Goal: Task Accomplishment & Management: Complete application form

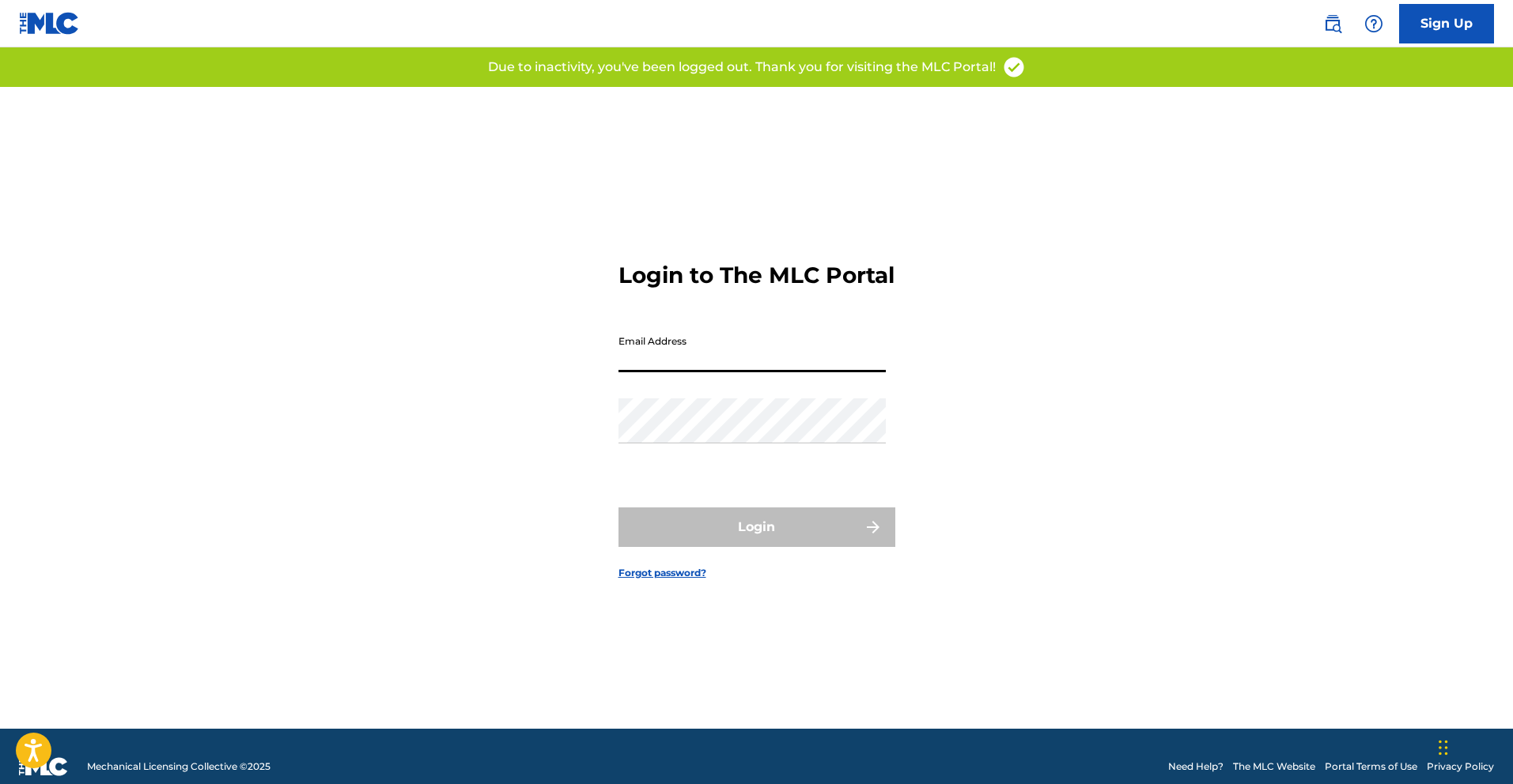
click at [677, 372] on input "Email Address" at bounding box center [752, 349] width 267 height 45
type input "[EMAIL_ADDRESS][DOMAIN_NAME]"
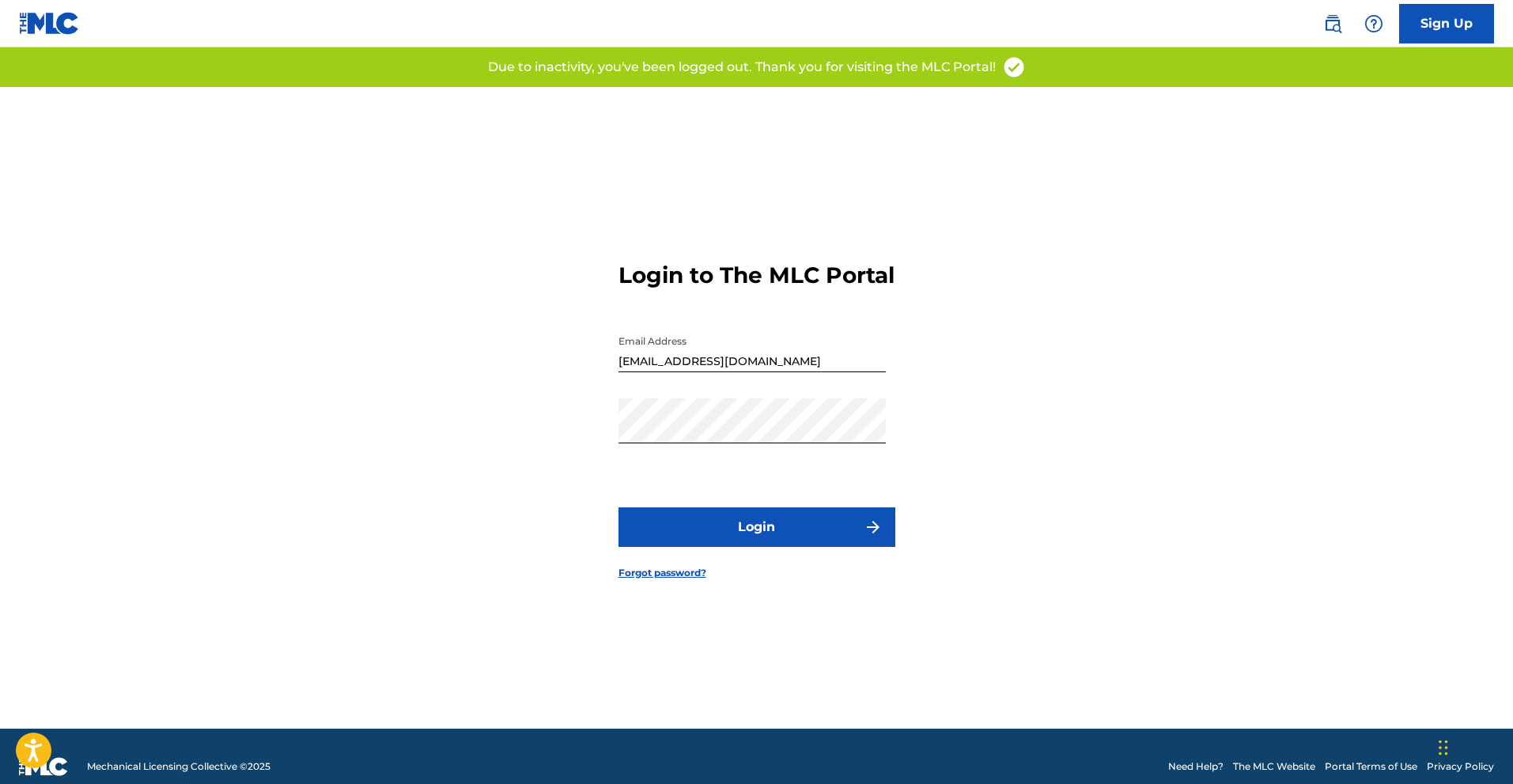
click at [818, 536] on button "Login" at bounding box center [756, 527] width 277 height 39
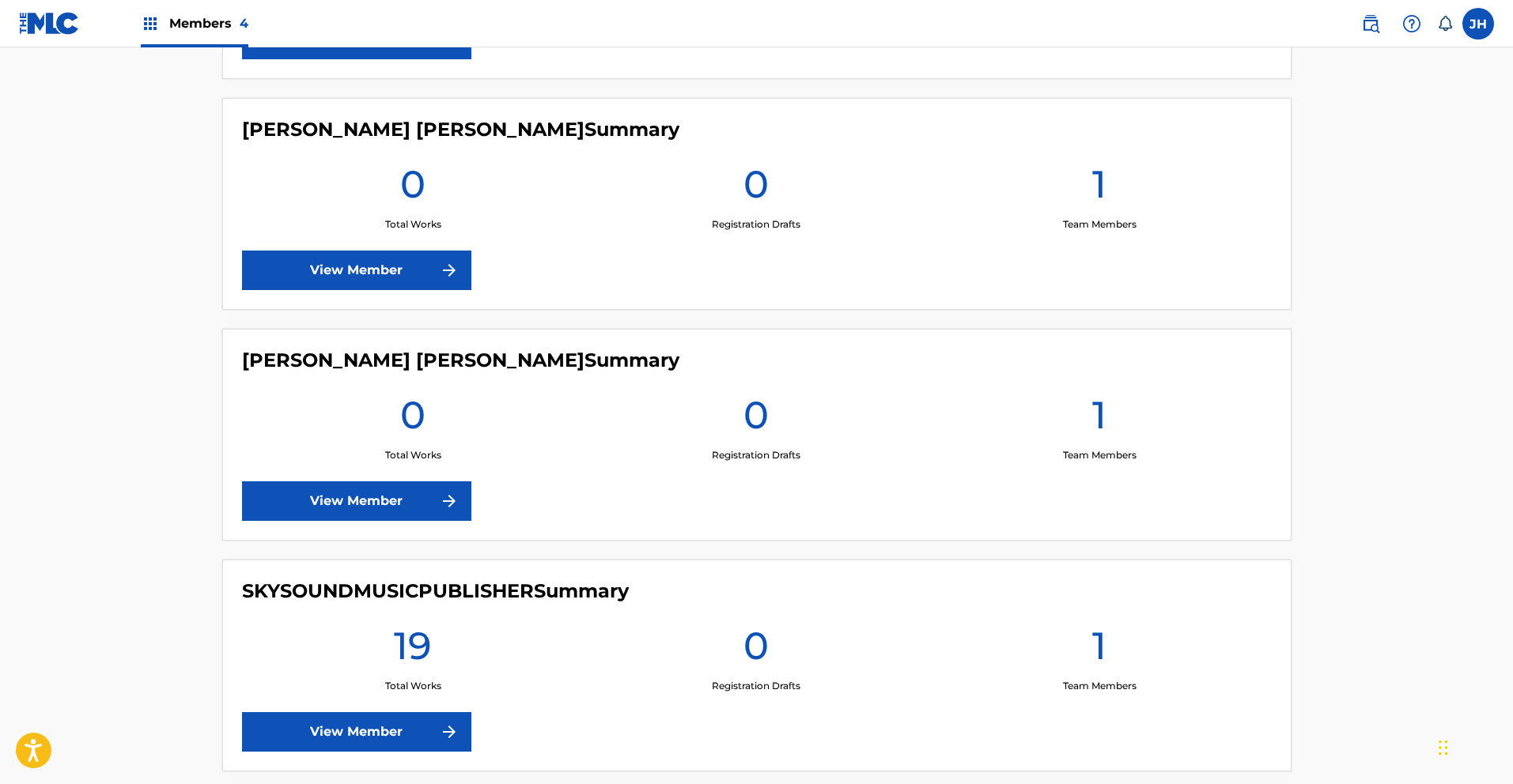
scroll to position [718, 0]
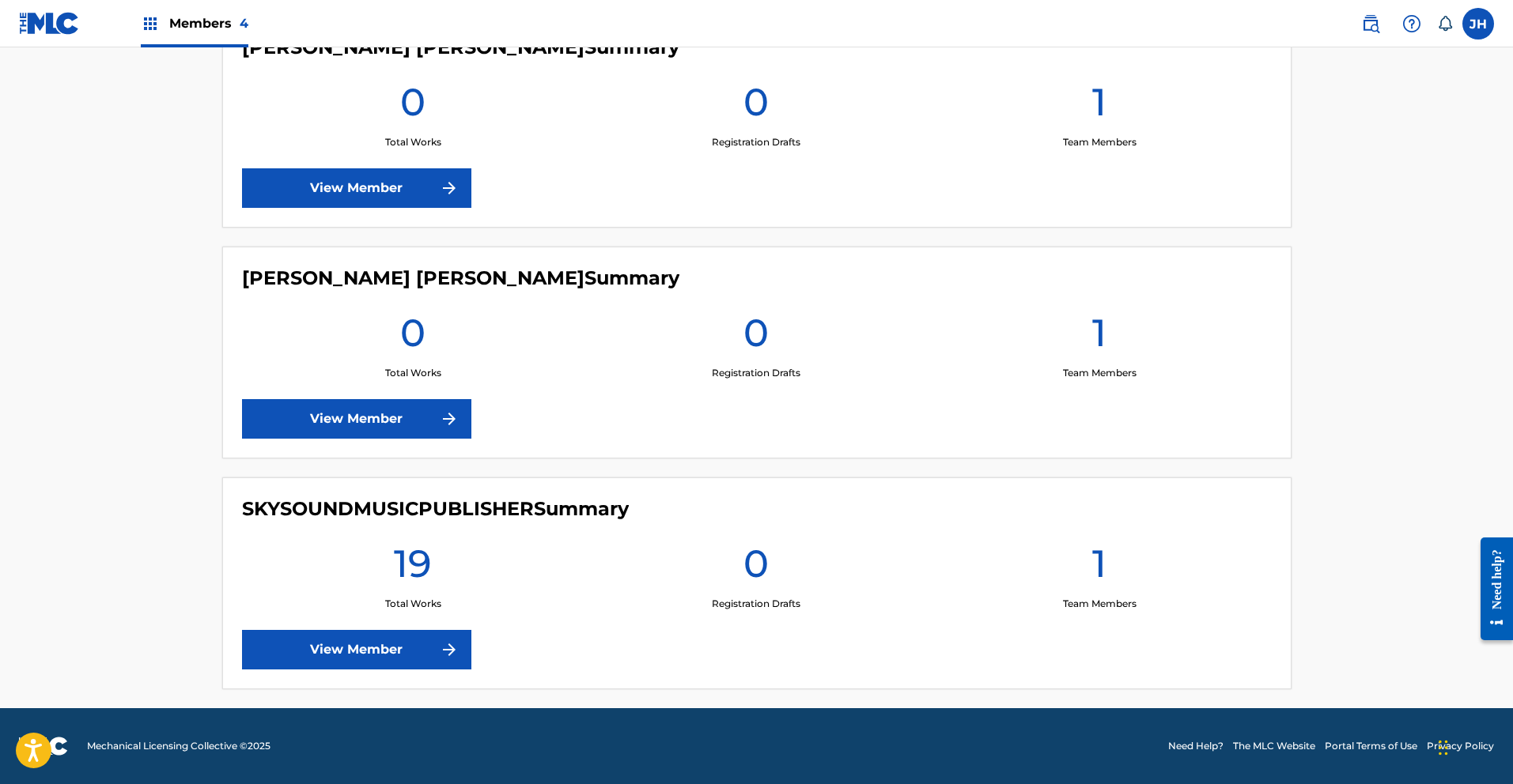
click at [402, 639] on link "View Member" at bounding box center [357, 650] width 229 height 39
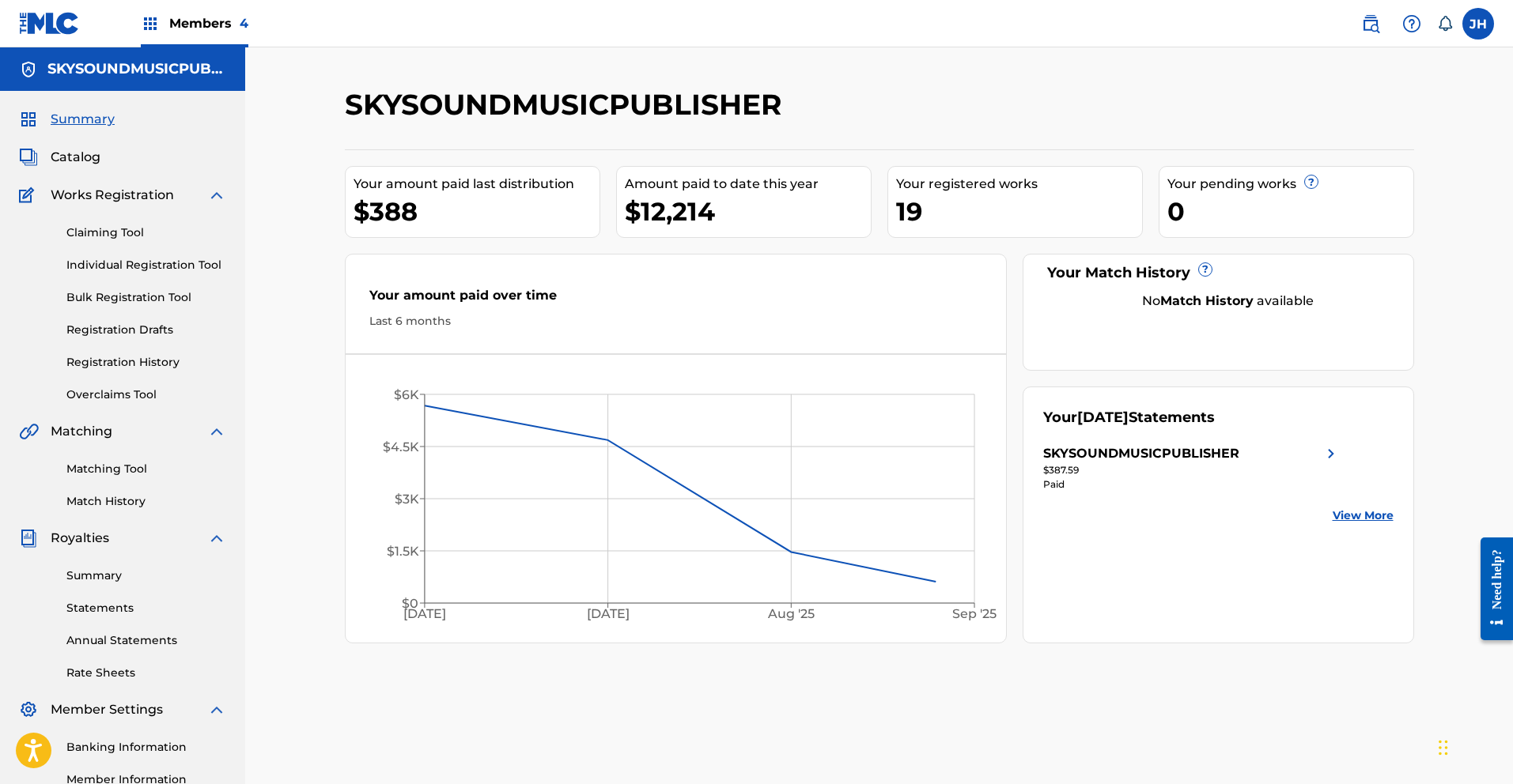
click at [109, 362] on link "Registration History" at bounding box center [146, 362] width 160 height 16
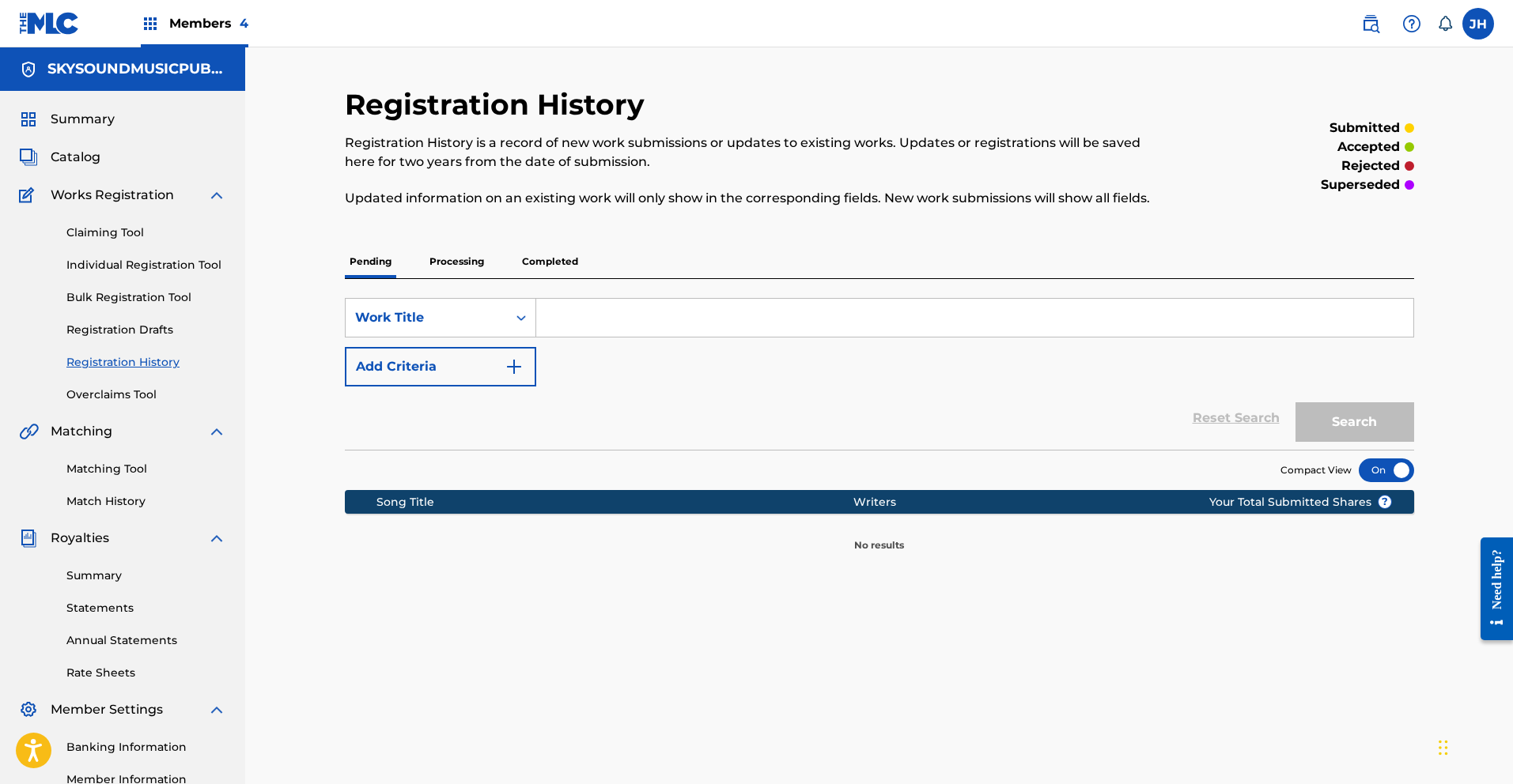
click at [457, 266] on p "Processing" at bounding box center [456, 261] width 64 height 33
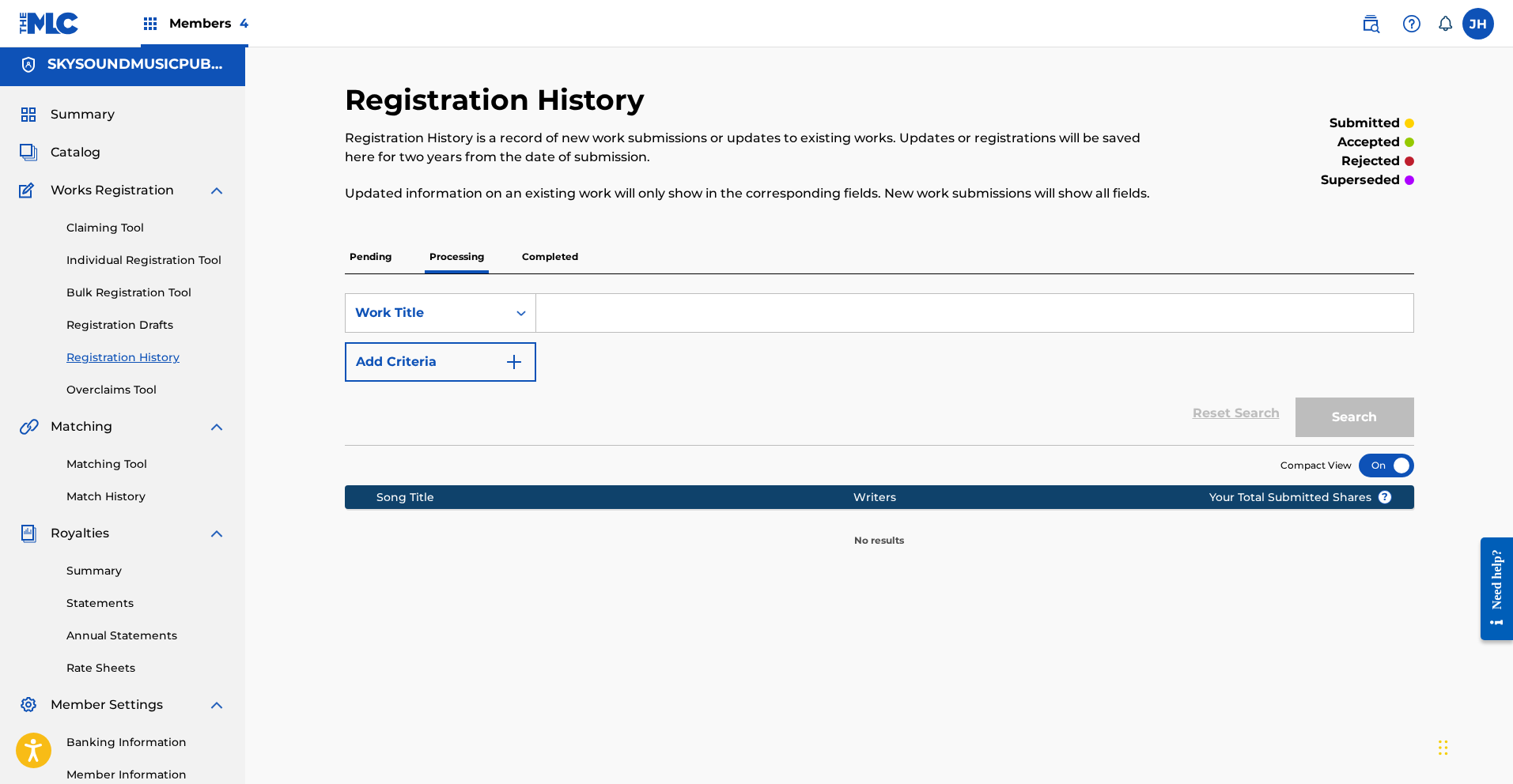
click at [569, 247] on p "Completed" at bounding box center [550, 257] width 66 height 33
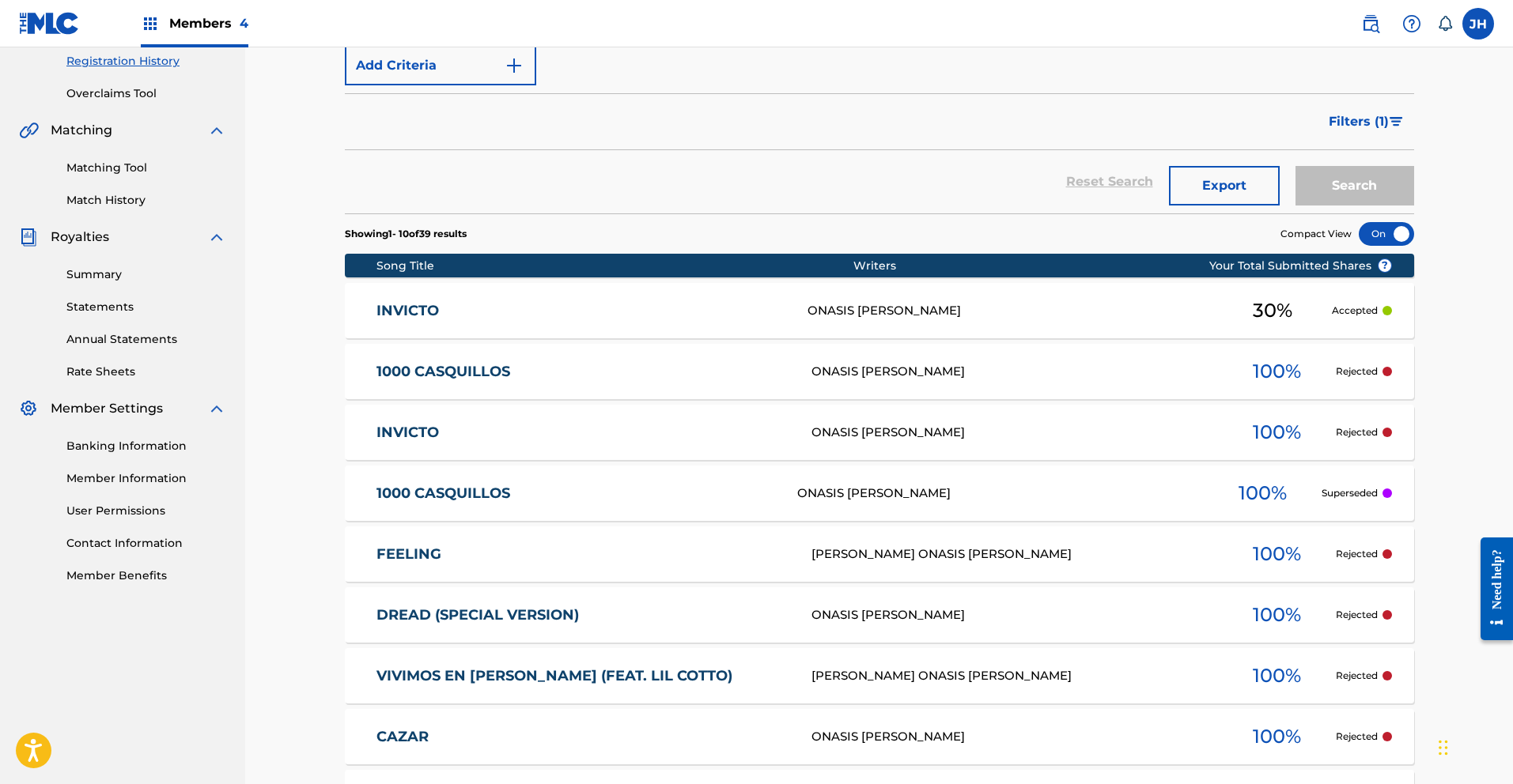
scroll to position [586, 0]
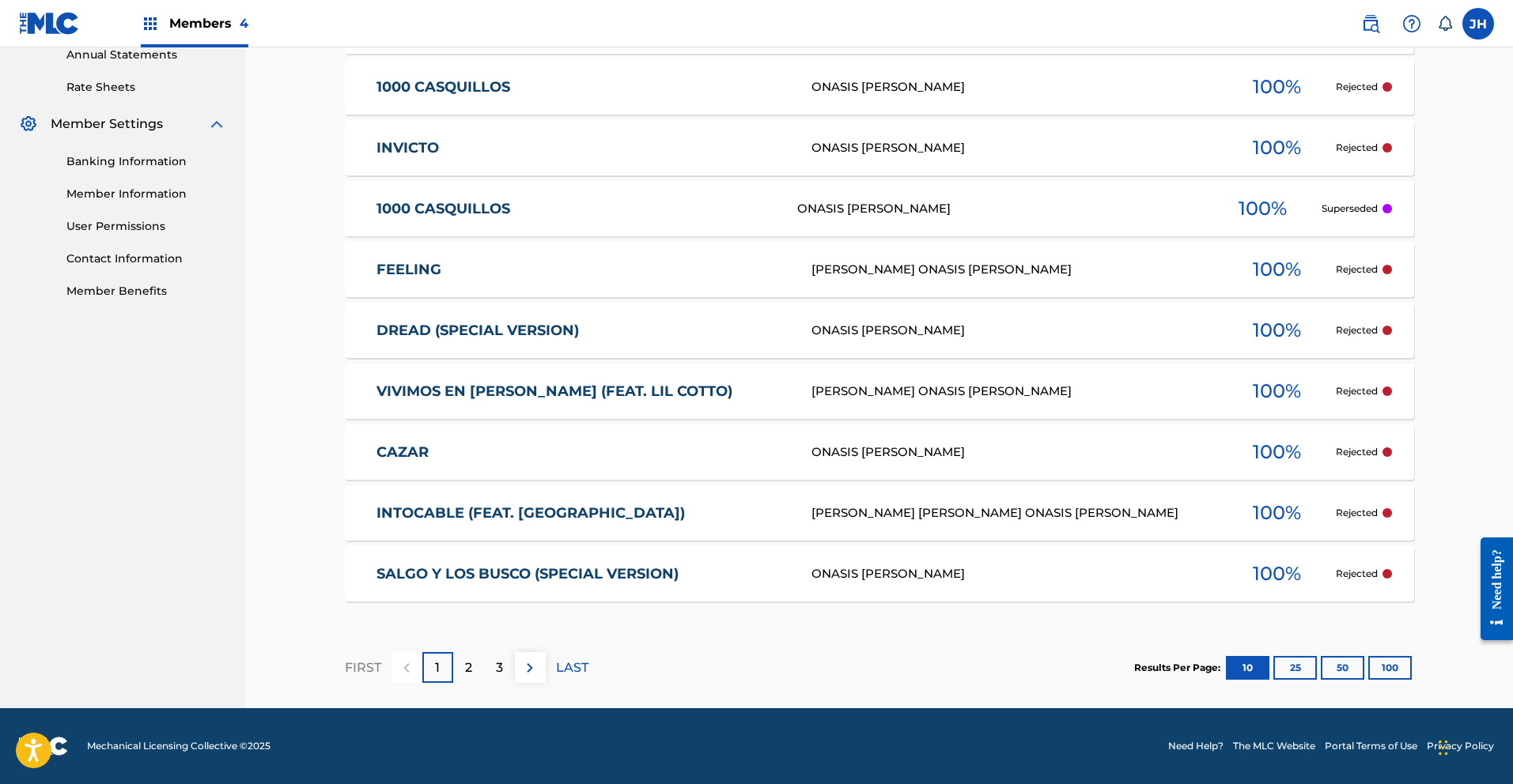
click at [1349, 673] on button "50" at bounding box center [1343, 668] width 44 height 24
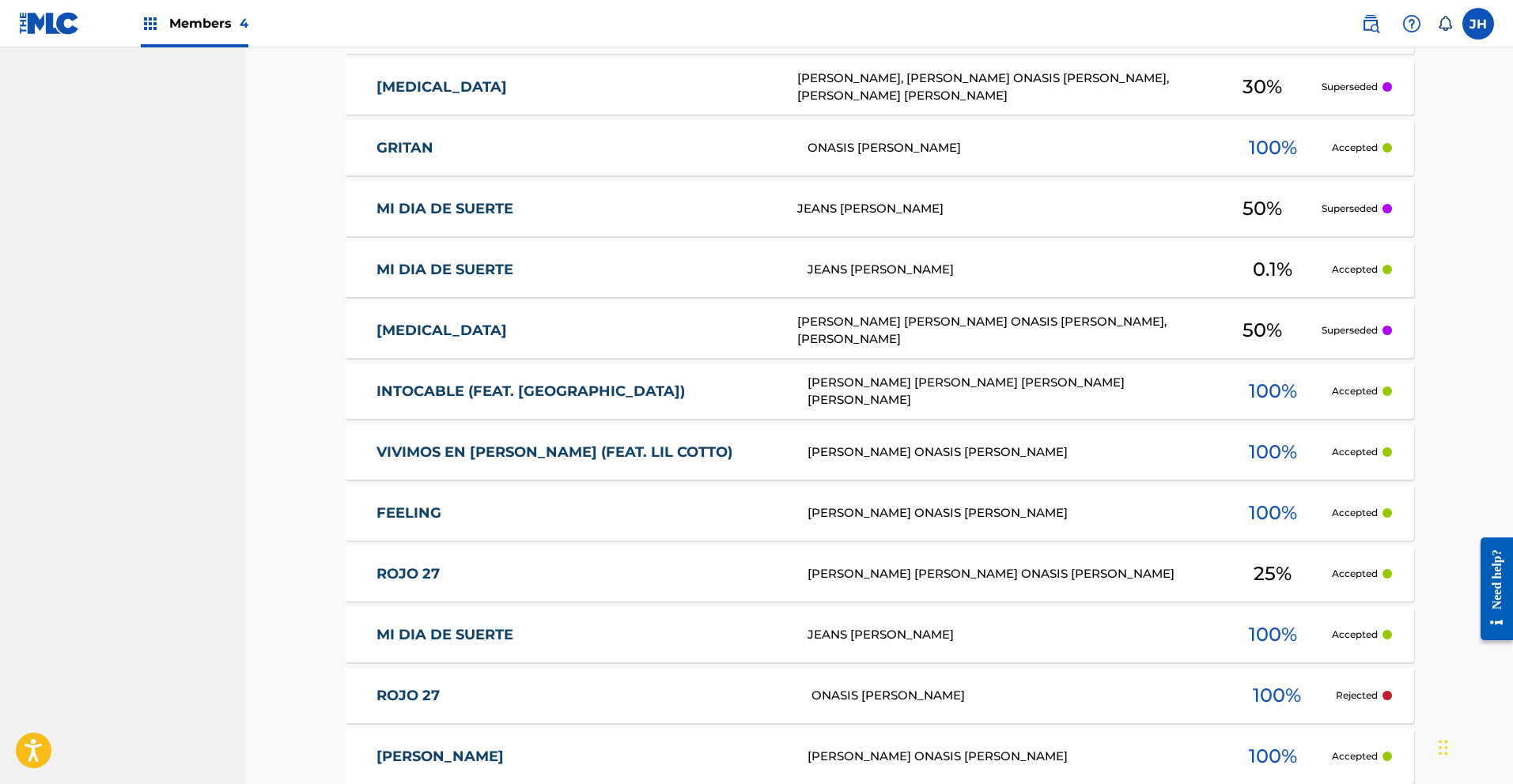
scroll to position [2344, 0]
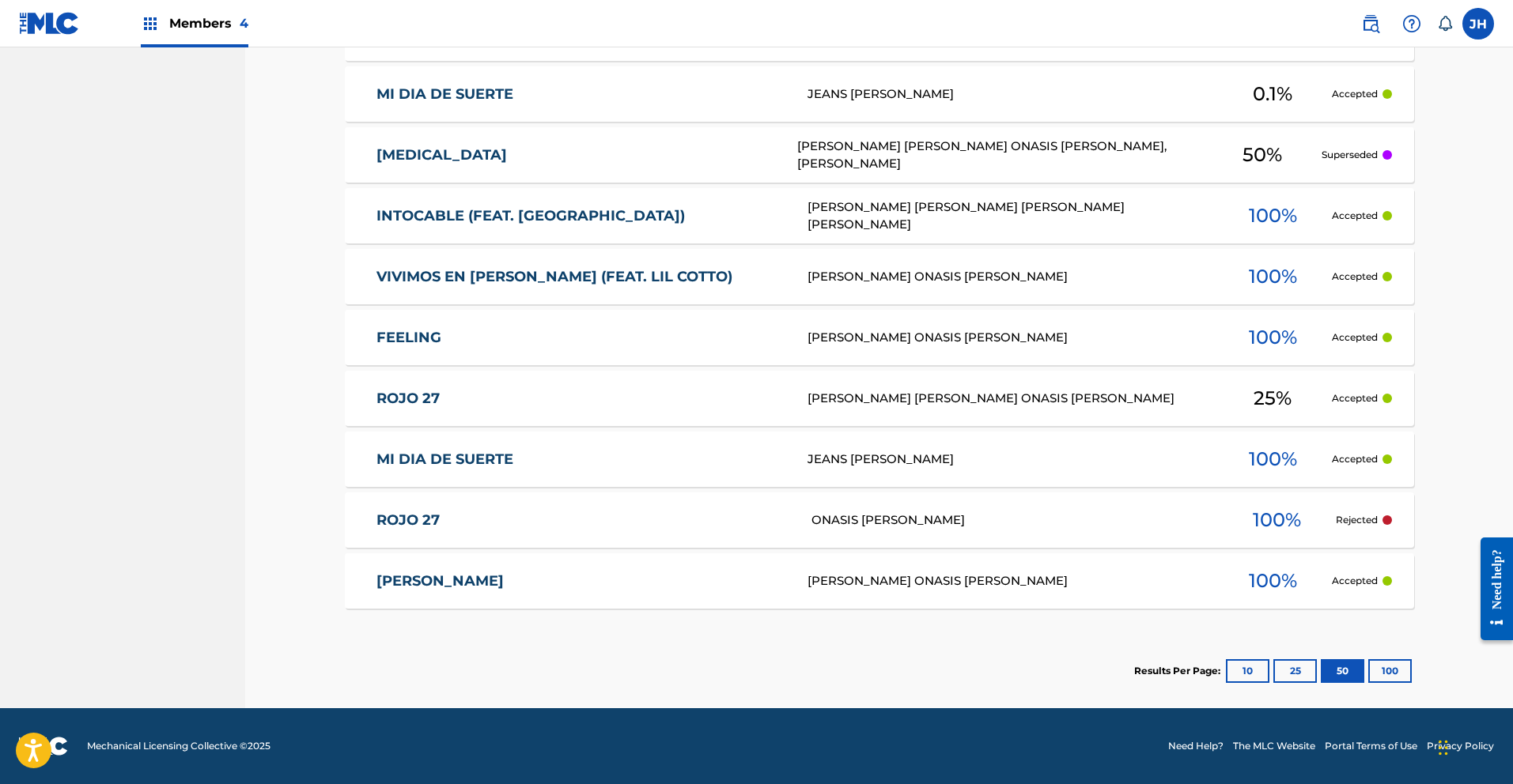
click at [1391, 678] on button "100" at bounding box center [1390, 671] width 44 height 24
click at [1093, 399] on div "[PERSON_NAME] [PERSON_NAME] ONASIS [PERSON_NAME]" at bounding box center [1010, 398] width 407 height 18
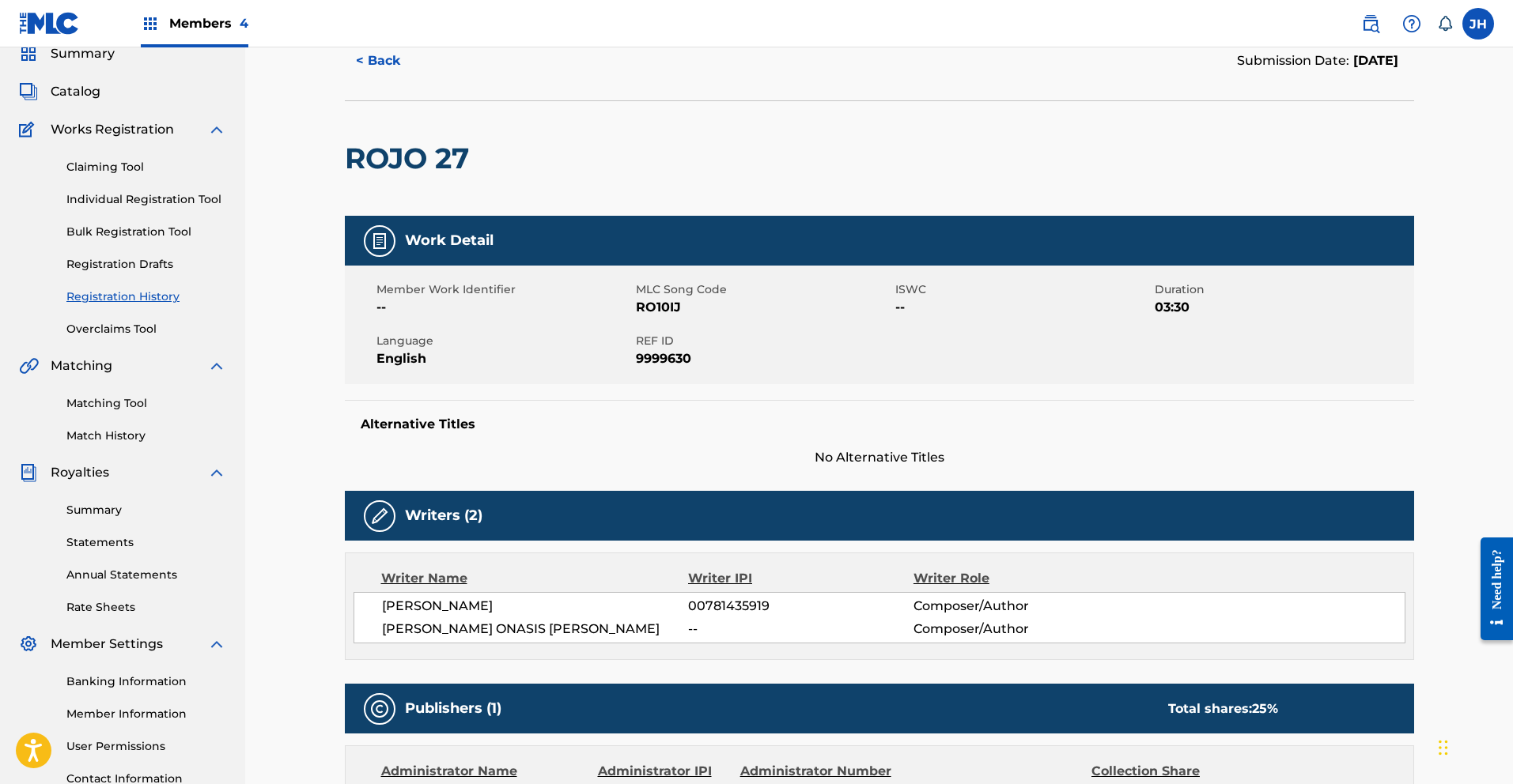
scroll to position [56, 0]
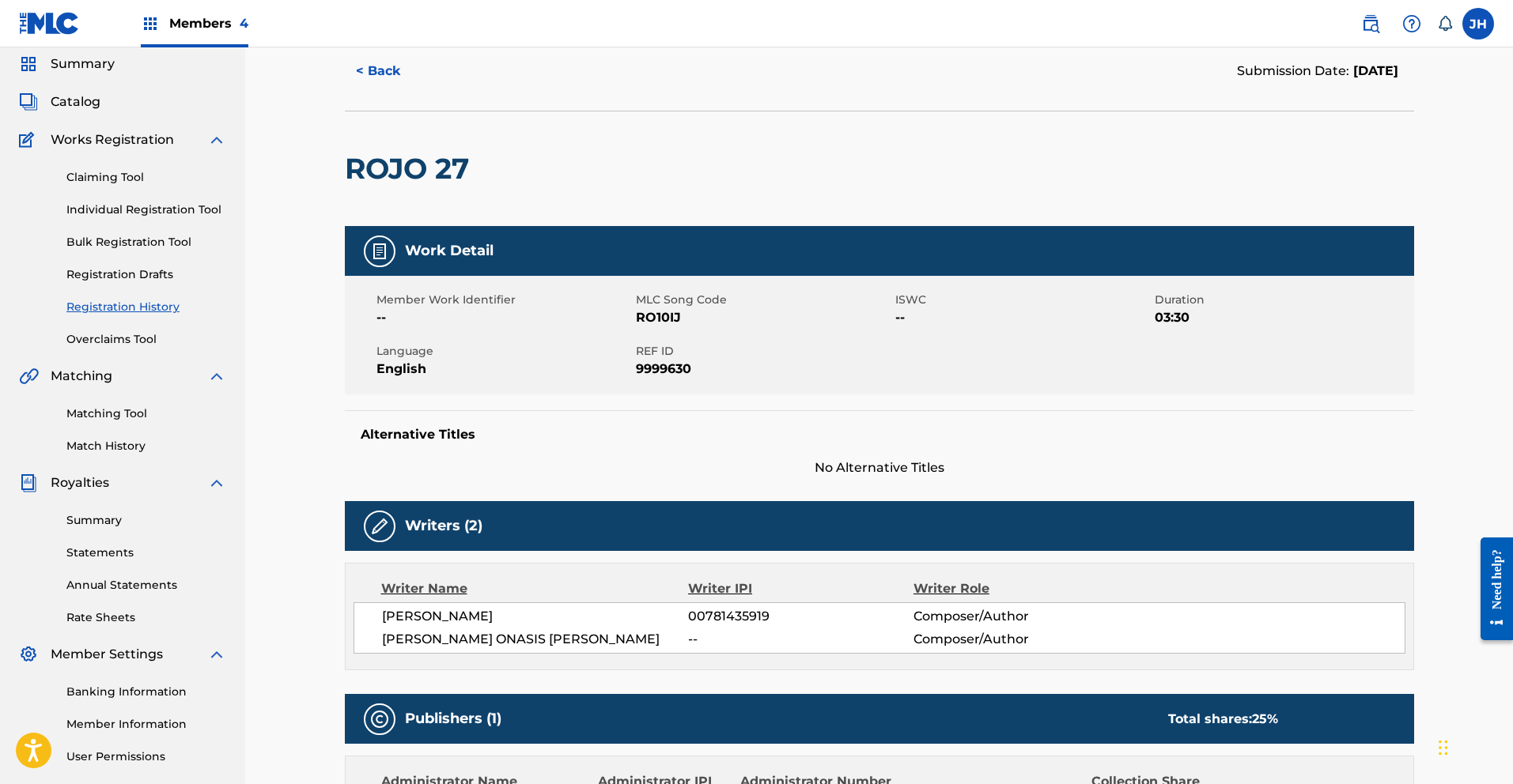
click at [389, 74] on button "< Back" at bounding box center [392, 71] width 95 height 39
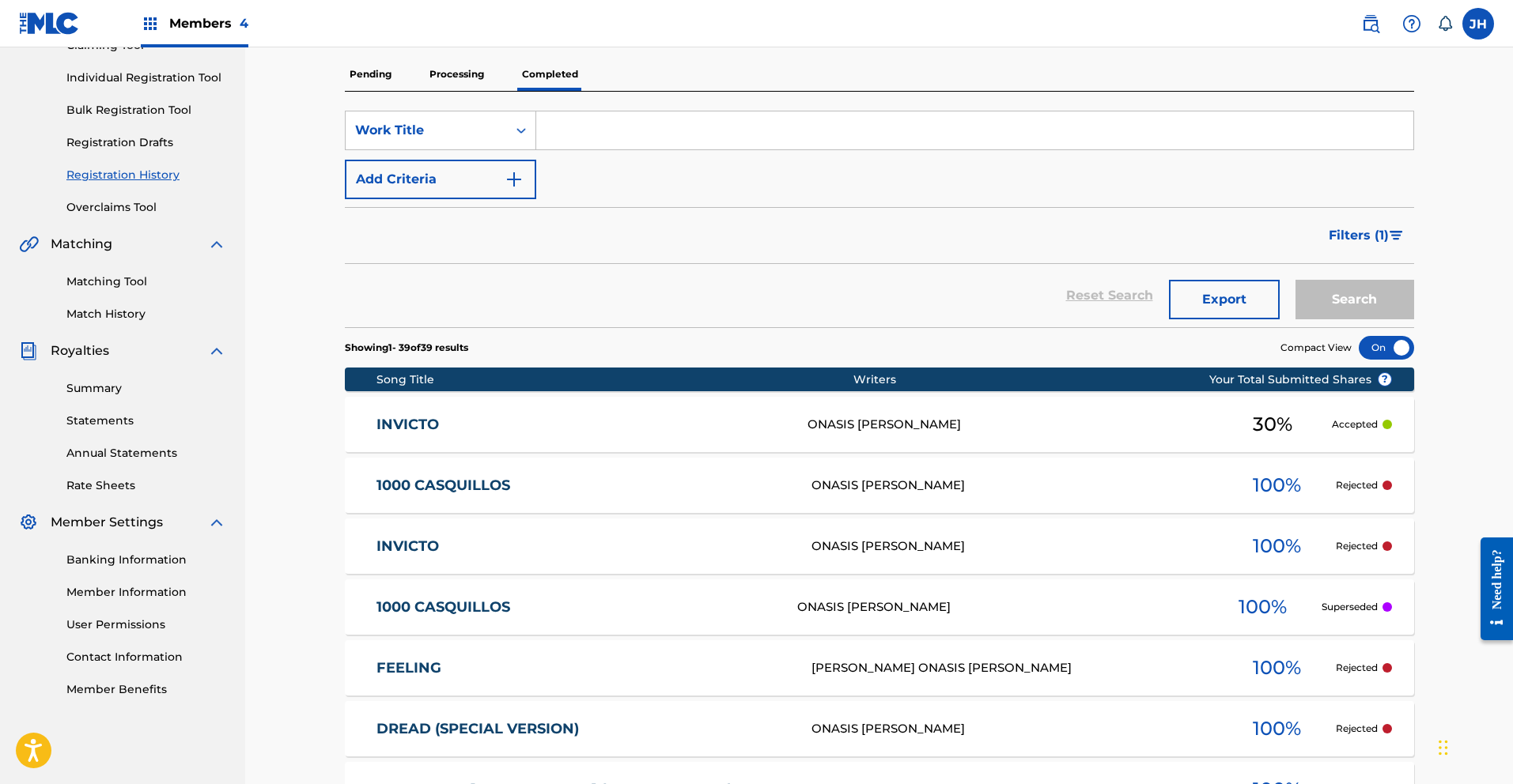
scroll to position [192, 0]
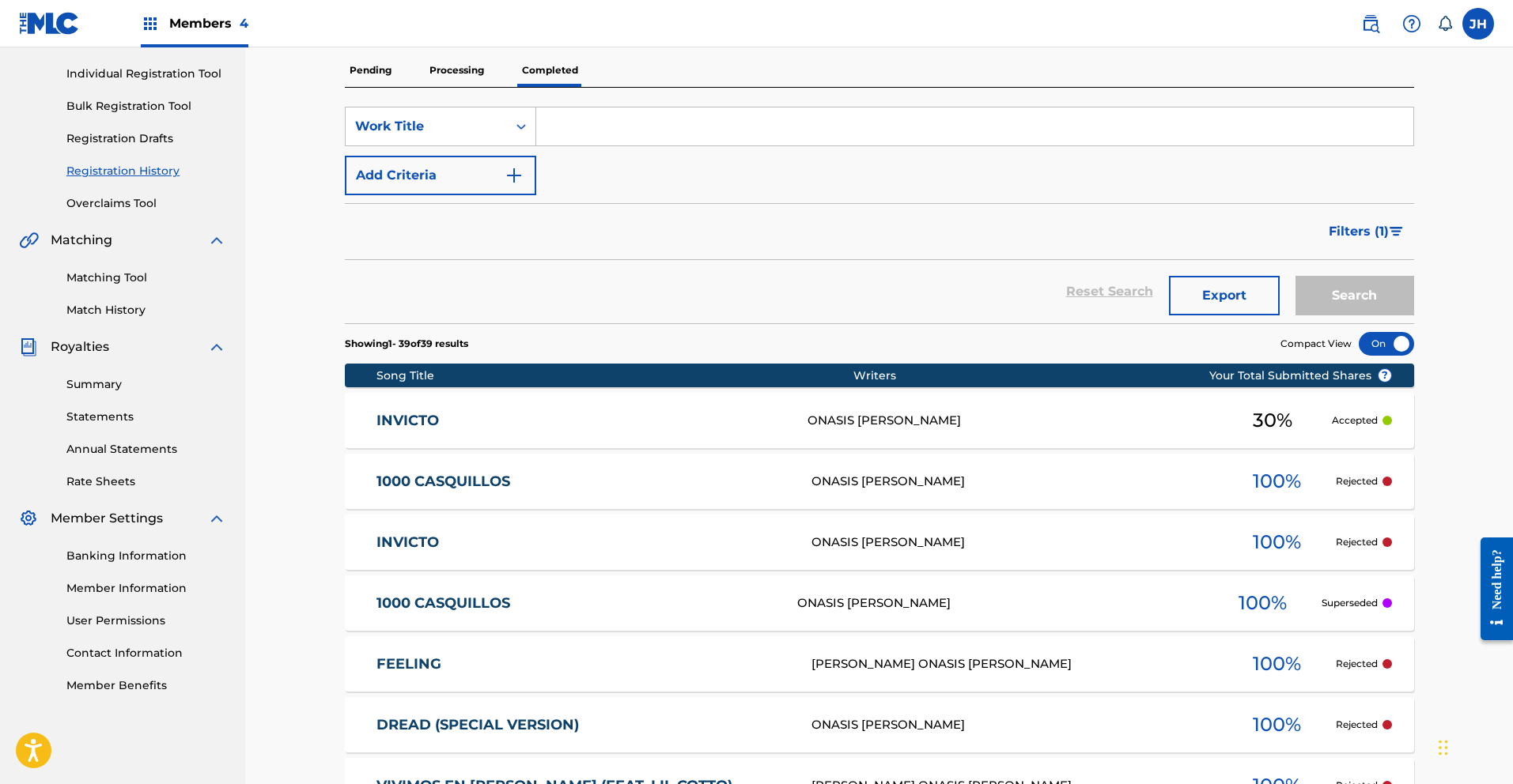
click at [1057, 495] on div "1000 CASQUILLOS 1D4SFB ONASIS [PERSON_NAME] 100 % Rejected" at bounding box center [879, 481] width 1069 height 56
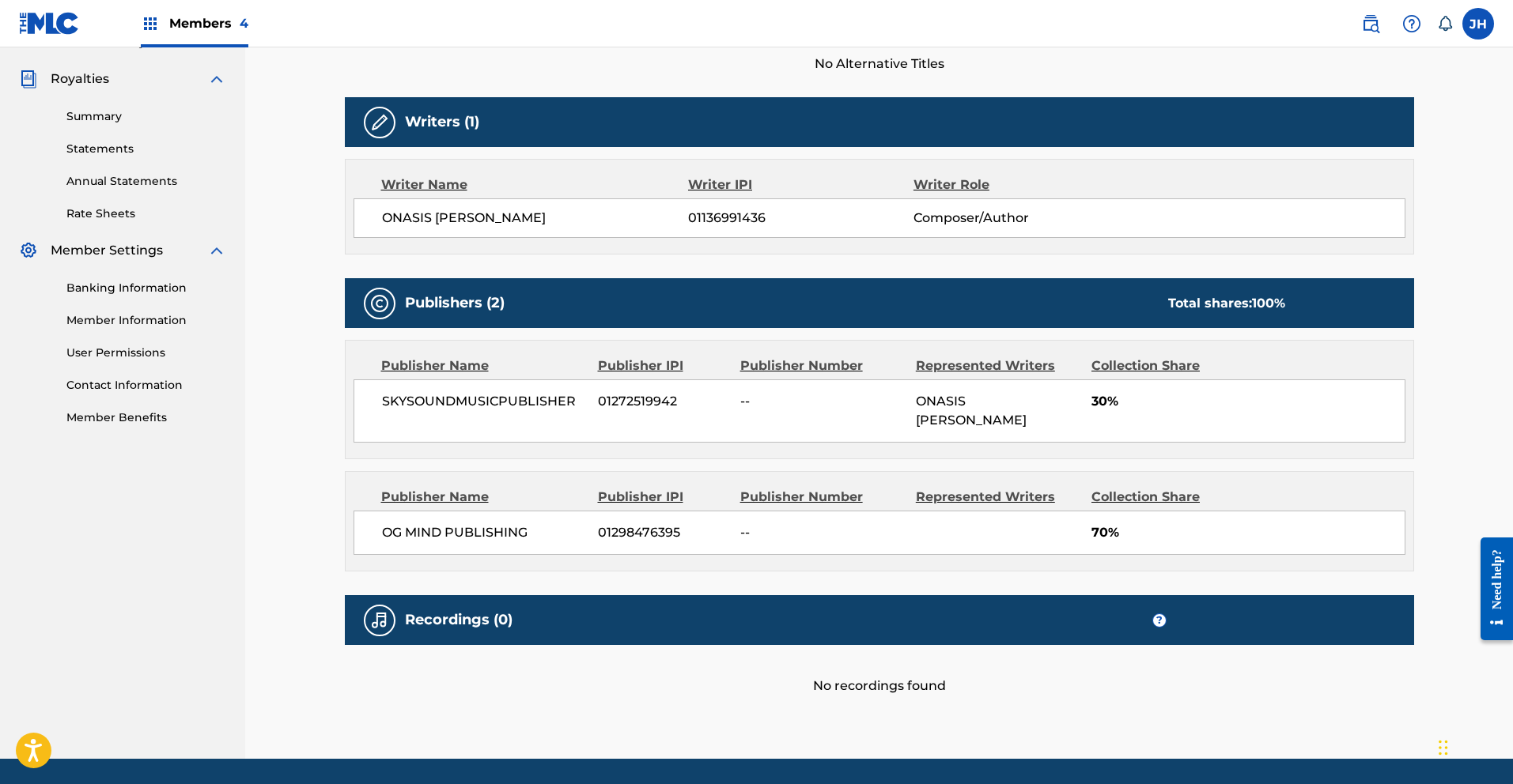
scroll to position [469, 0]
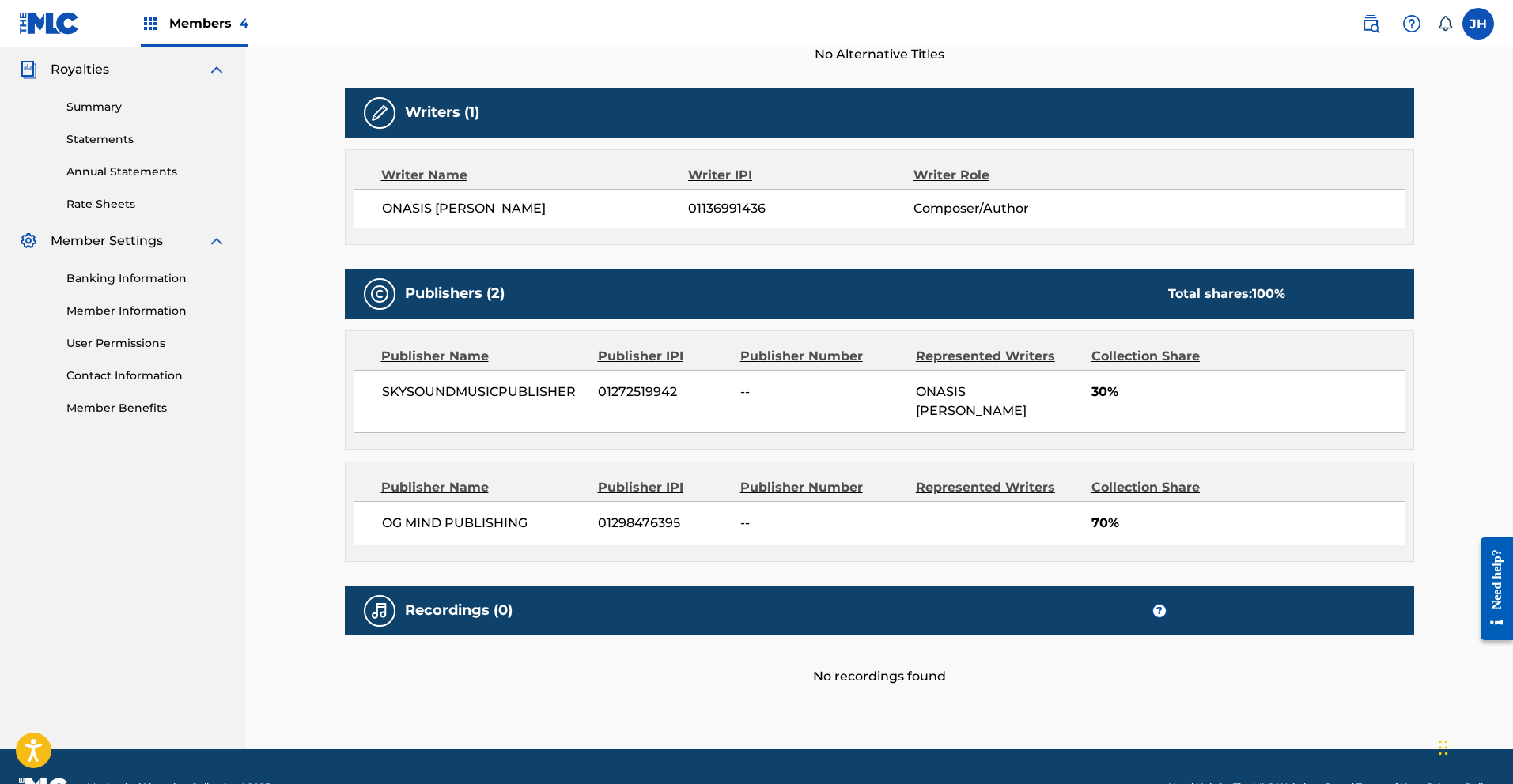
click at [158, 25] on img at bounding box center [150, 24] width 19 height 19
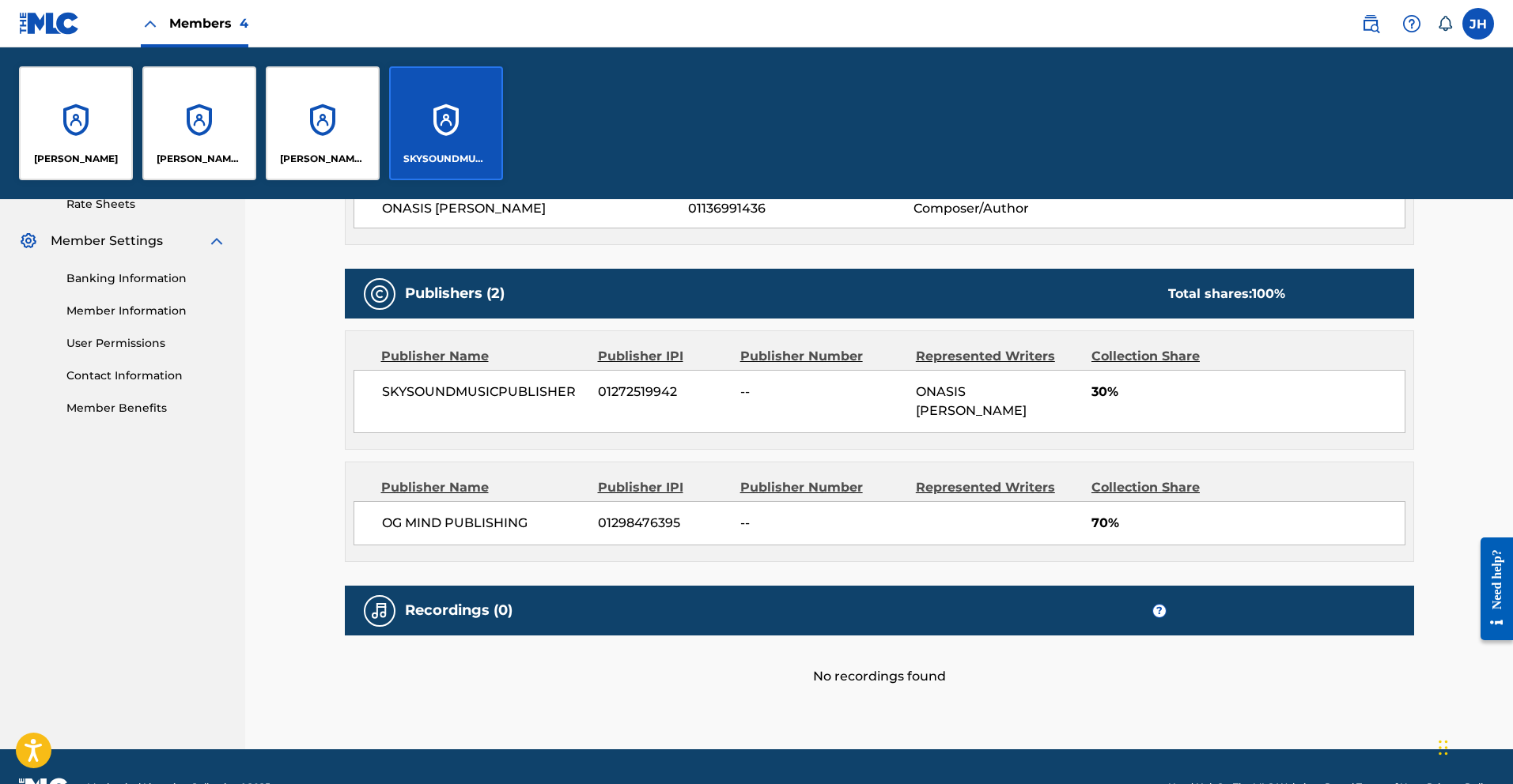
click at [53, 19] on img at bounding box center [49, 23] width 61 height 23
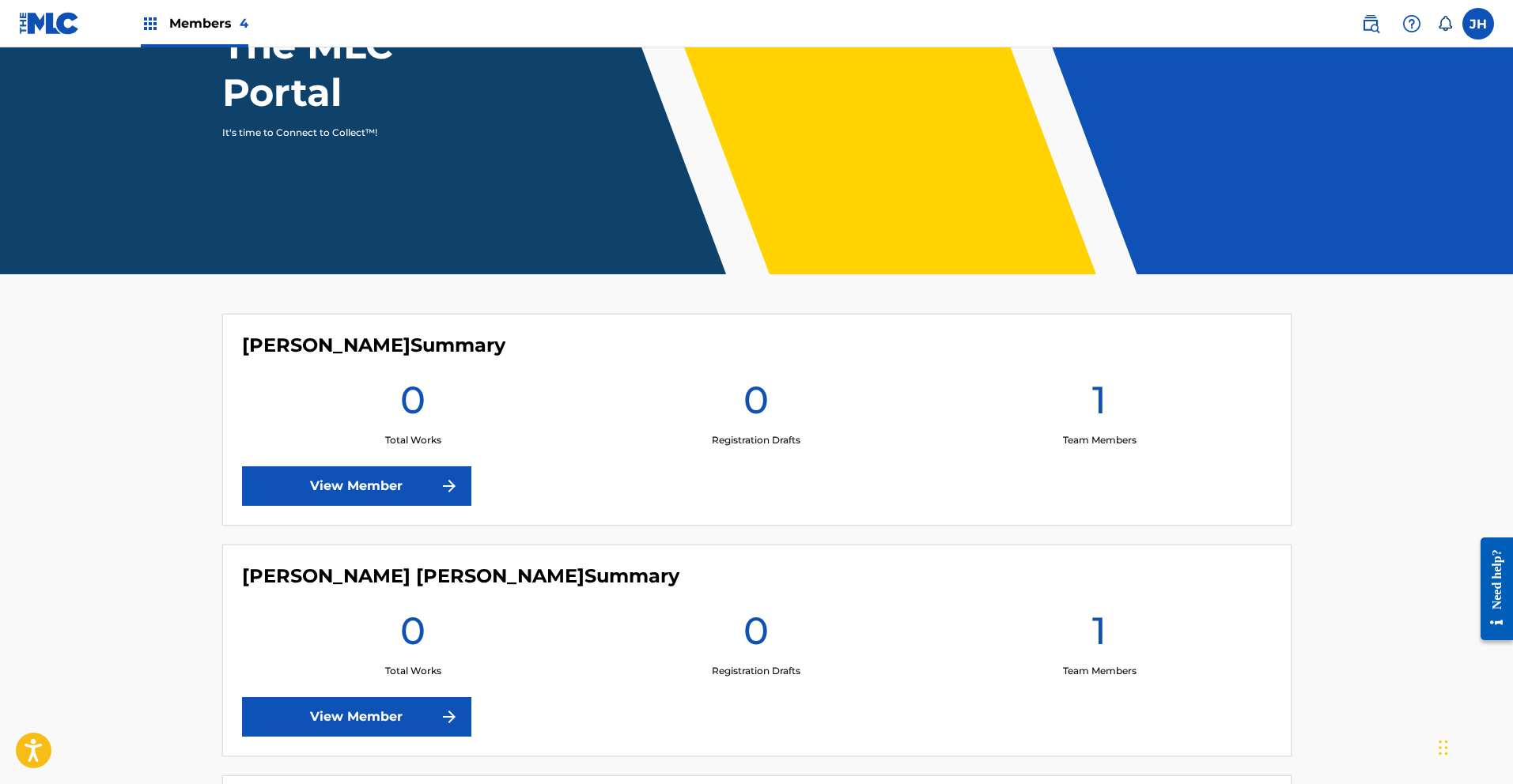
scroll to position [718, 0]
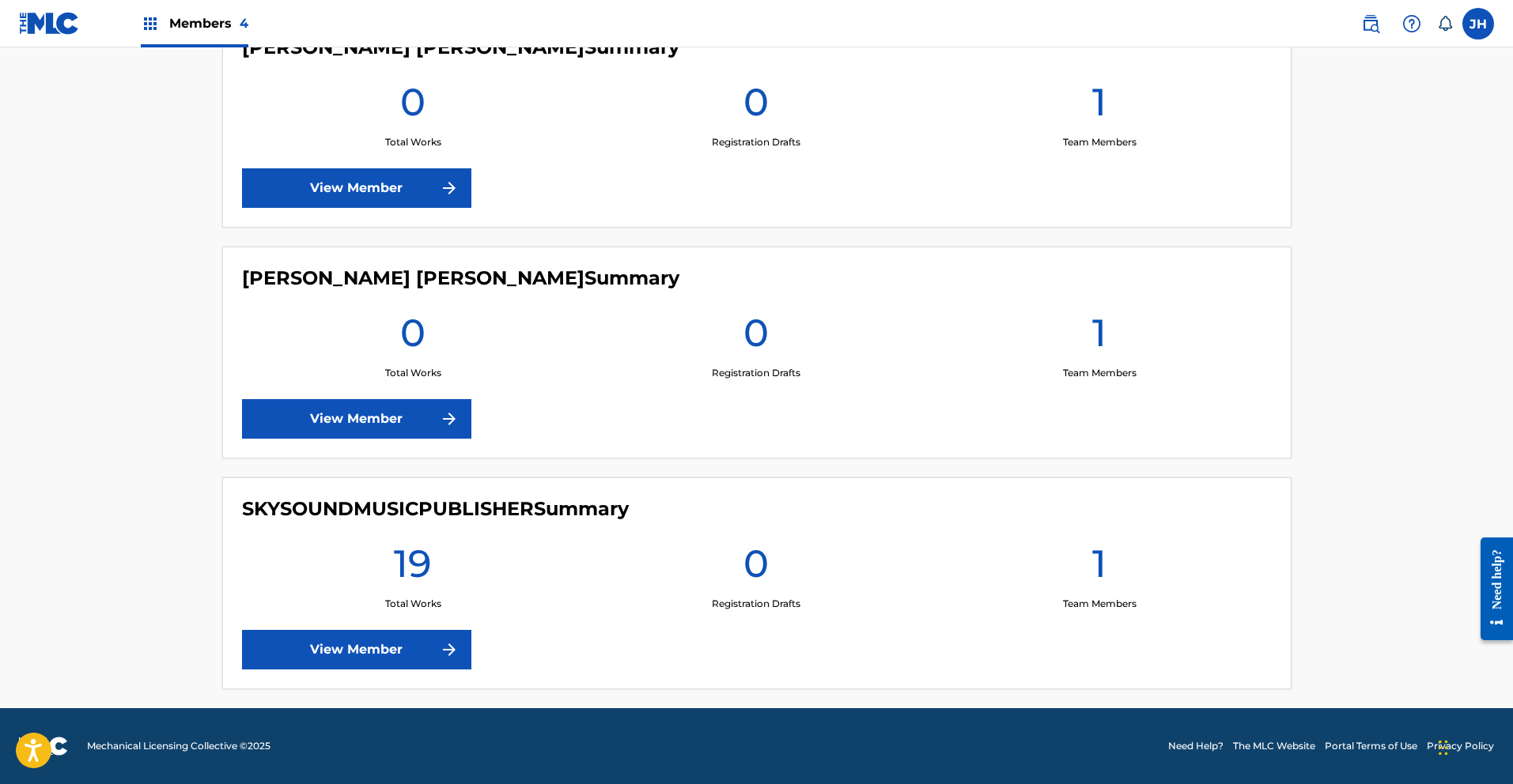
click at [426, 659] on link "View Member" at bounding box center [357, 650] width 229 height 39
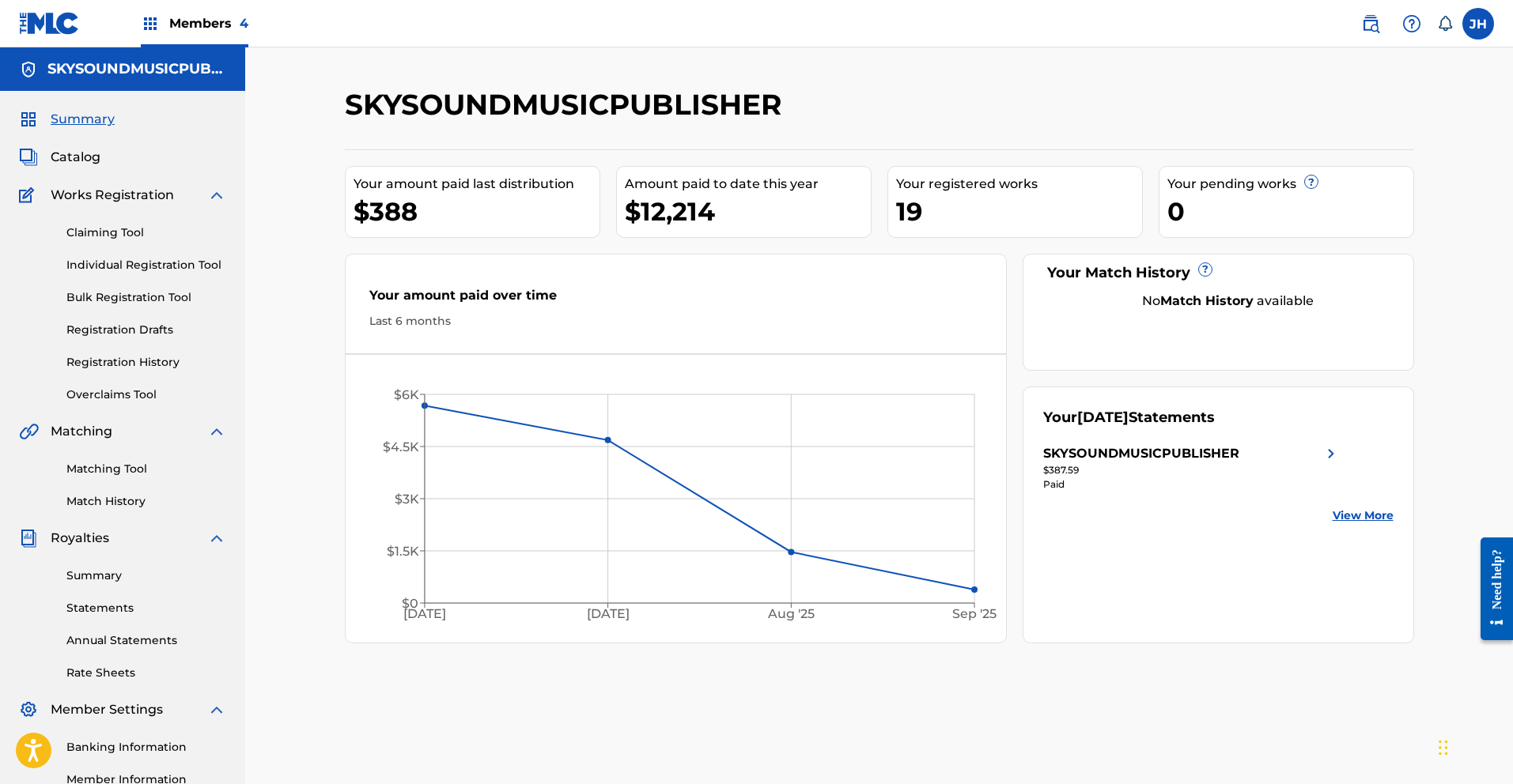
click at [128, 361] on link "Registration History" at bounding box center [146, 362] width 160 height 16
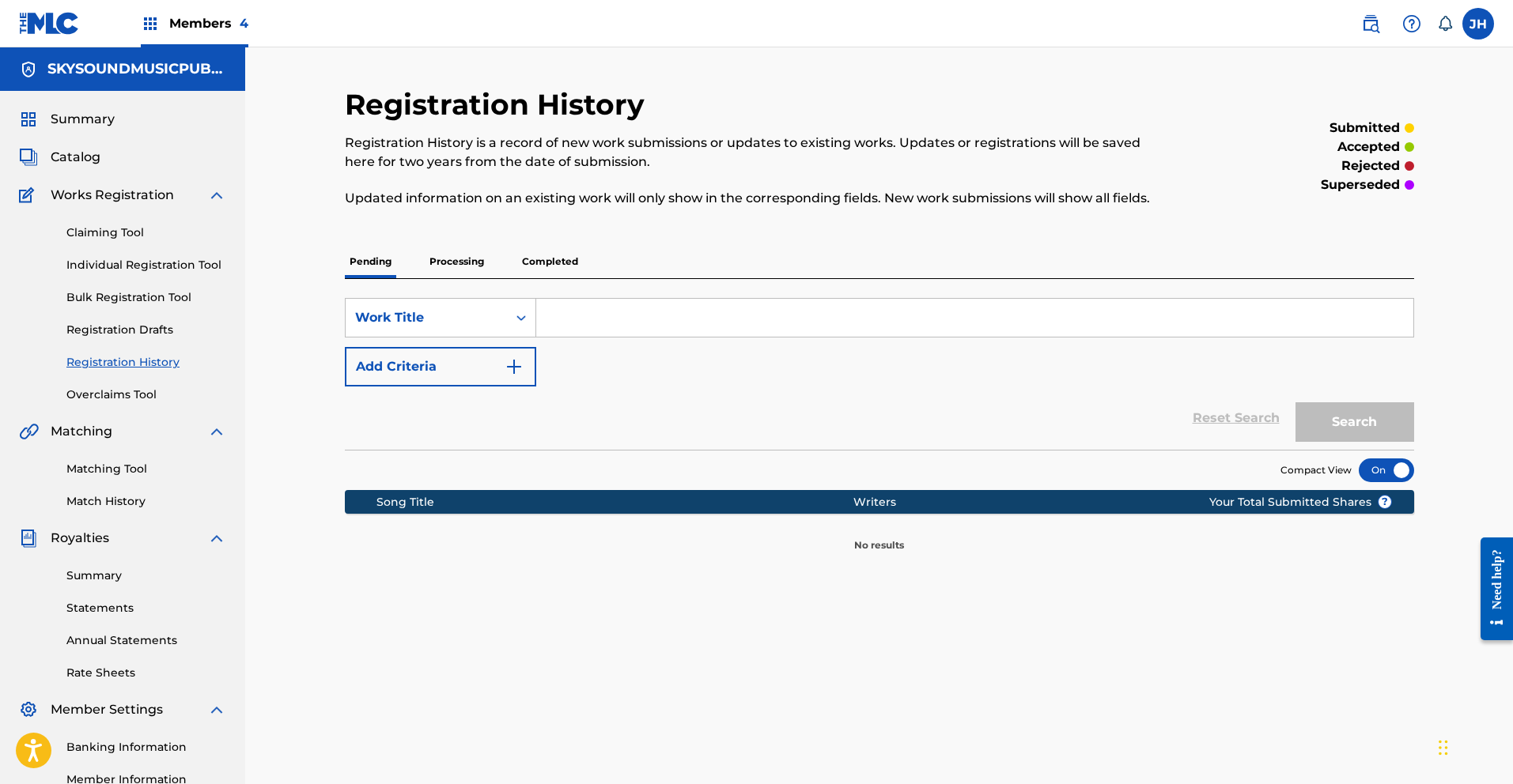
click at [556, 262] on p "Completed" at bounding box center [550, 261] width 66 height 33
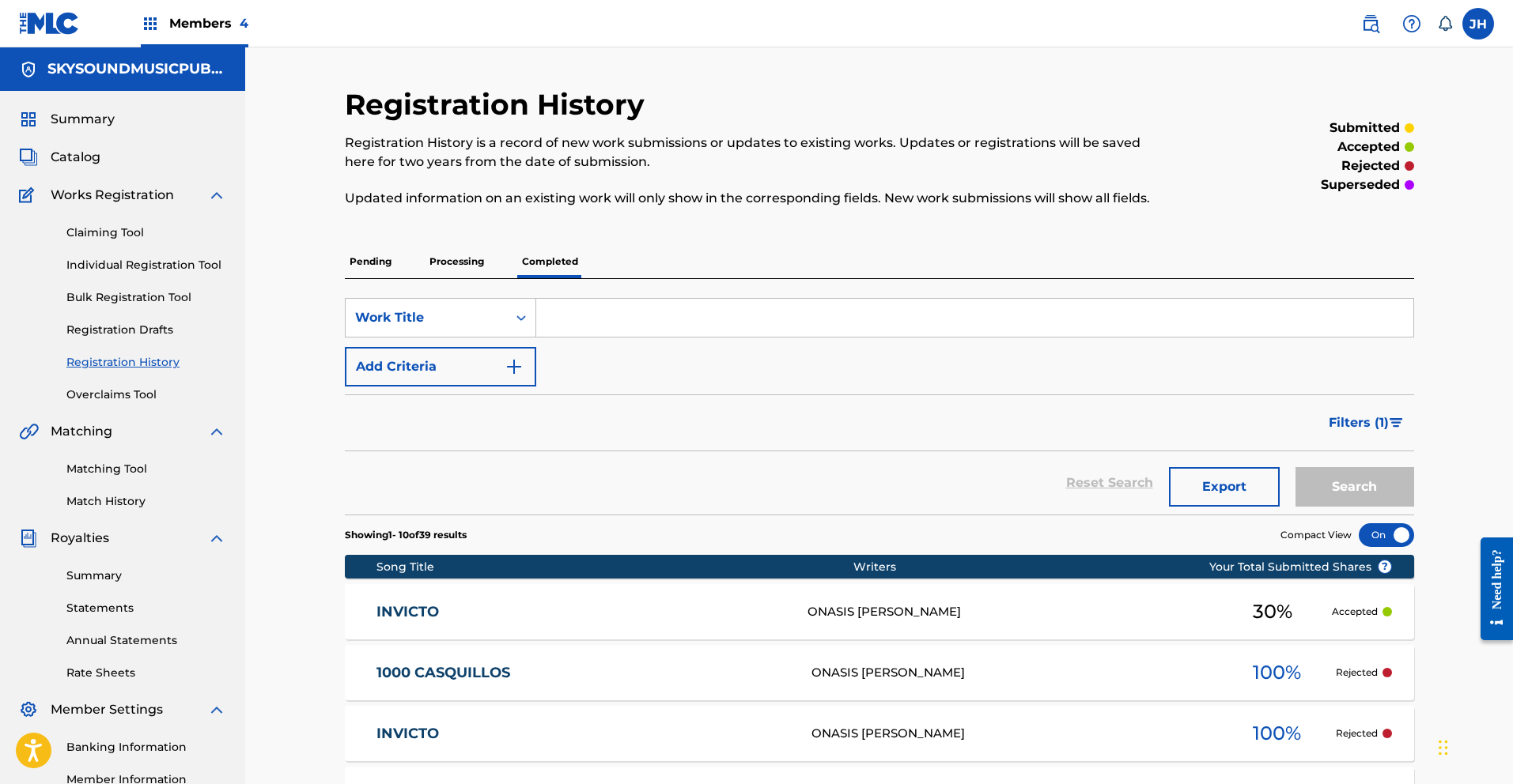
click at [479, 261] on p "Processing" at bounding box center [456, 261] width 64 height 33
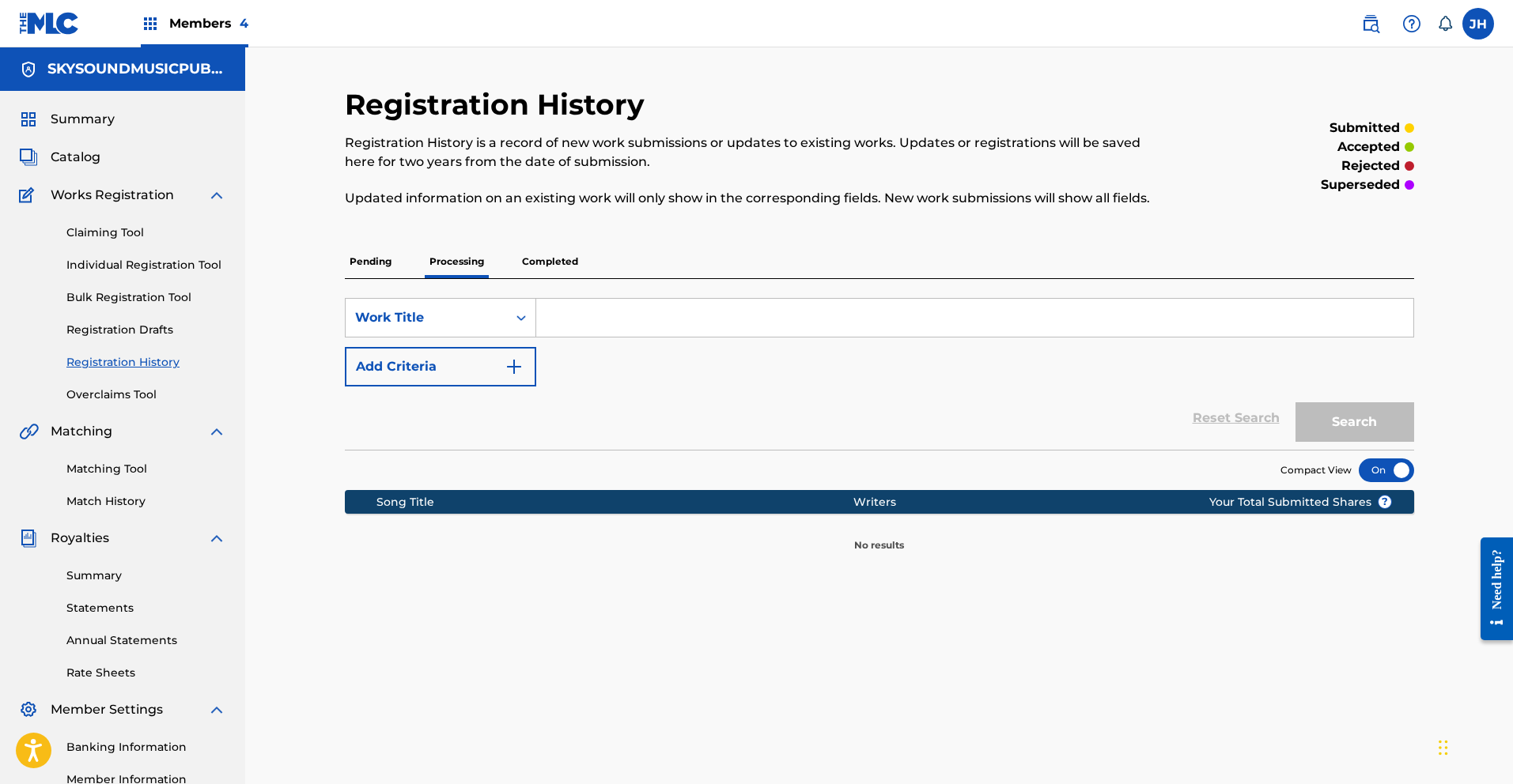
click at [530, 264] on p "Completed" at bounding box center [550, 261] width 66 height 33
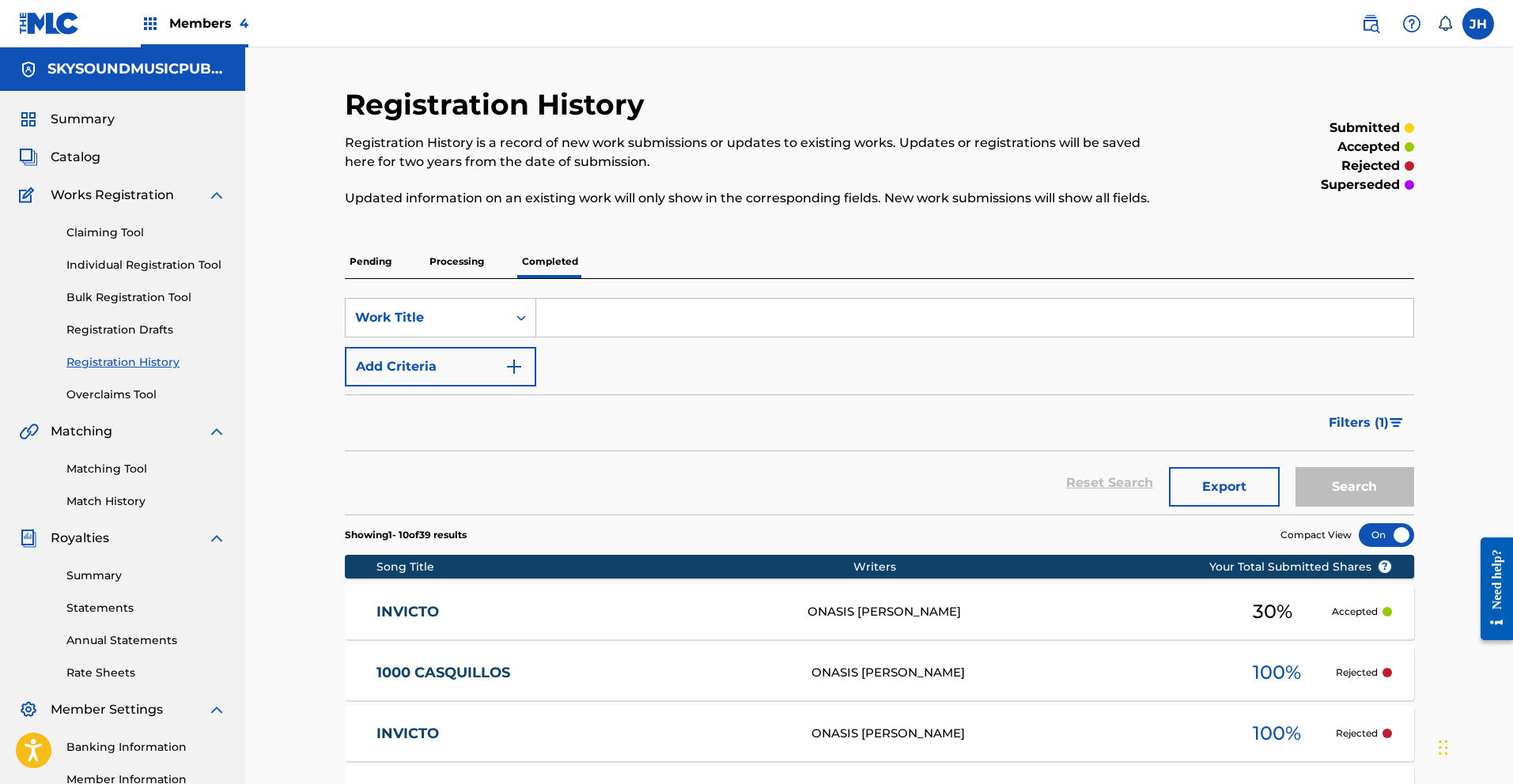
click at [78, 146] on div "Summary Catalog Works Registration Claiming Tool Individual Registration Tool B…" at bounding box center [122, 497] width 245 height 814
click at [86, 110] on span "Summary" at bounding box center [82, 119] width 64 height 19
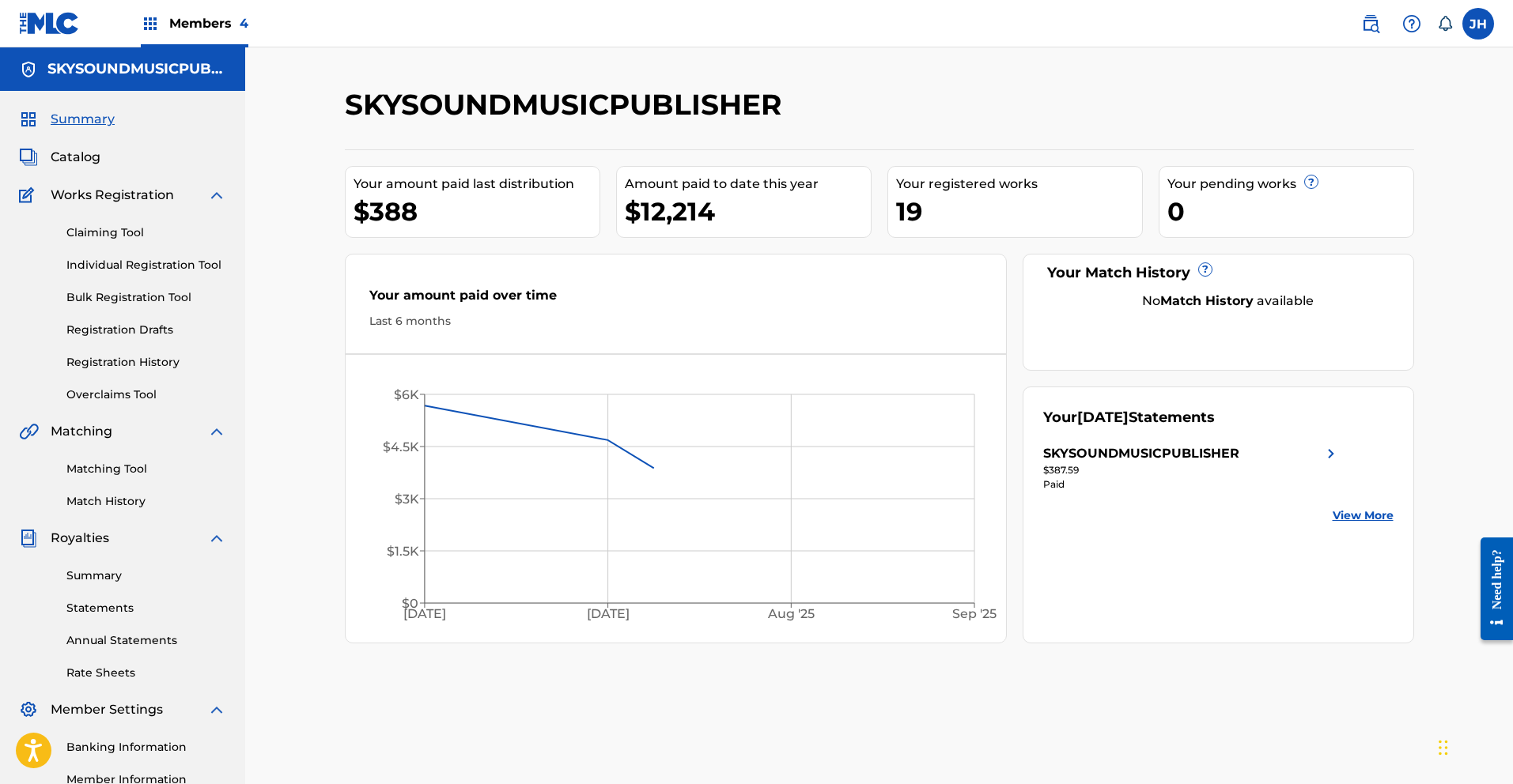
scroll to position [1, 0]
drag, startPoint x: 81, startPoint y: 144, endPoint x: 83, endPoint y: 161, distance: 17.1
click at [82, 145] on div "Summary Catalog Works Registration Claiming Tool Individual Registration Tool B…" at bounding box center [122, 496] width 245 height 814
click at [84, 161] on span "Catalog" at bounding box center [75, 157] width 50 height 19
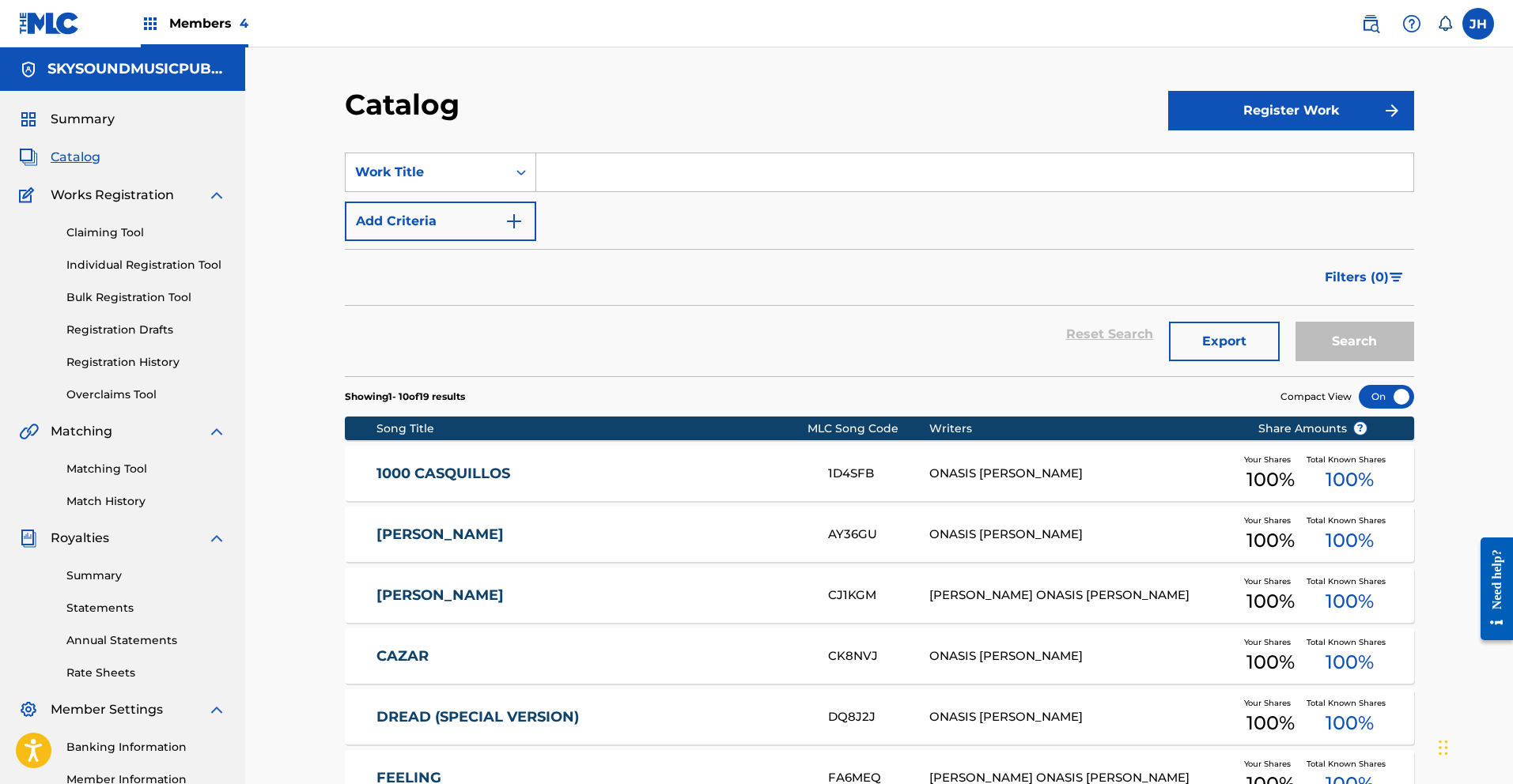
click at [1303, 114] on button "Register Work" at bounding box center [1290, 110] width 246 height 39
click at [1217, 166] on link "Individual" at bounding box center [1290, 162] width 246 height 38
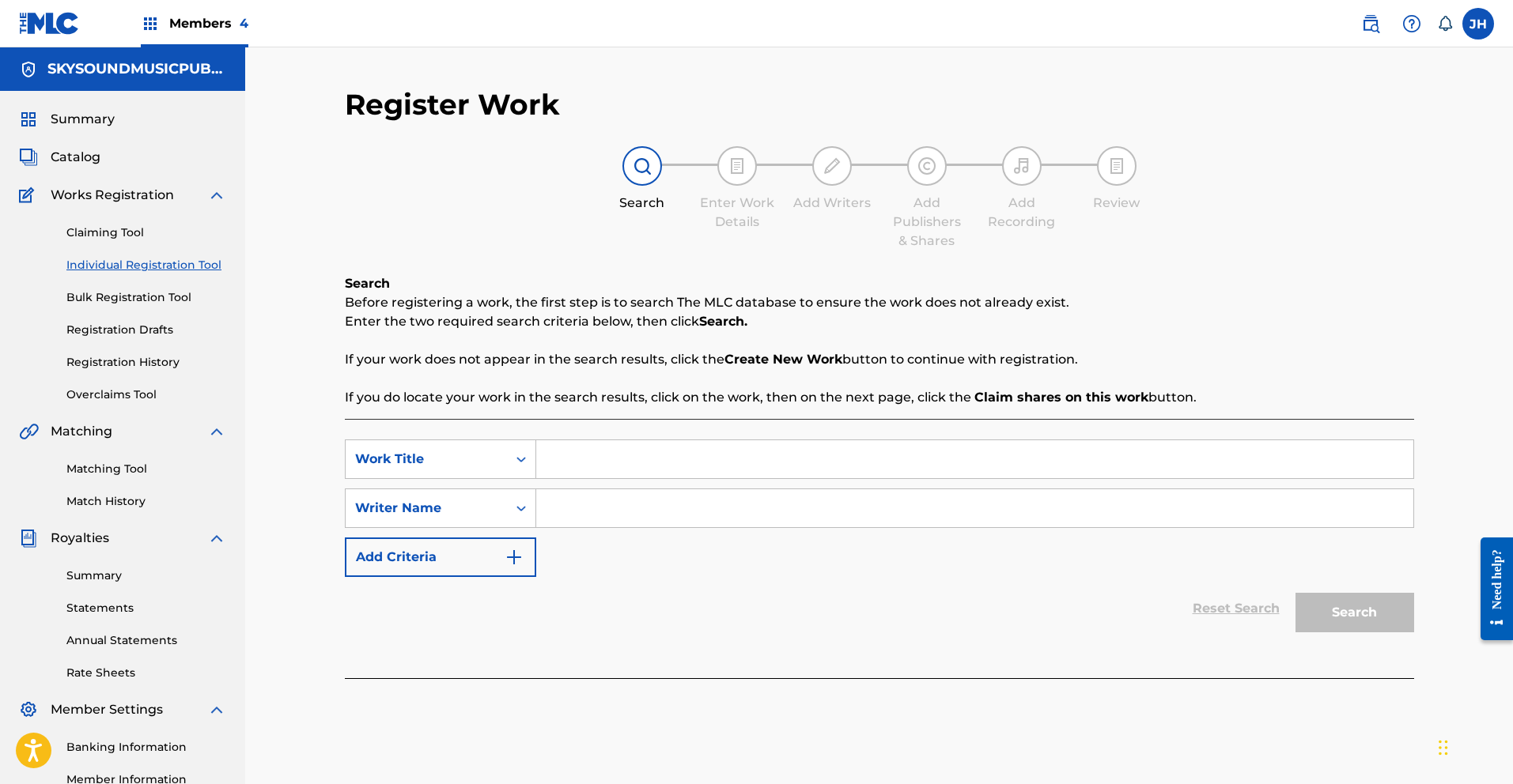
click at [746, 442] on input "Search Form" at bounding box center [974, 460] width 877 height 38
drag, startPoint x: 737, startPoint y: 460, endPoint x: 670, endPoint y: 505, distance: 80.7
click at [736, 460] on input "Search Form" at bounding box center [974, 460] width 877 height 38
click at [670, 506] on input "Search Form" at bounding box center [974, 508] width 877 height 38
click at [668, 512] on input "Search Form" at bounding box center [974, 508] width 877 height 38
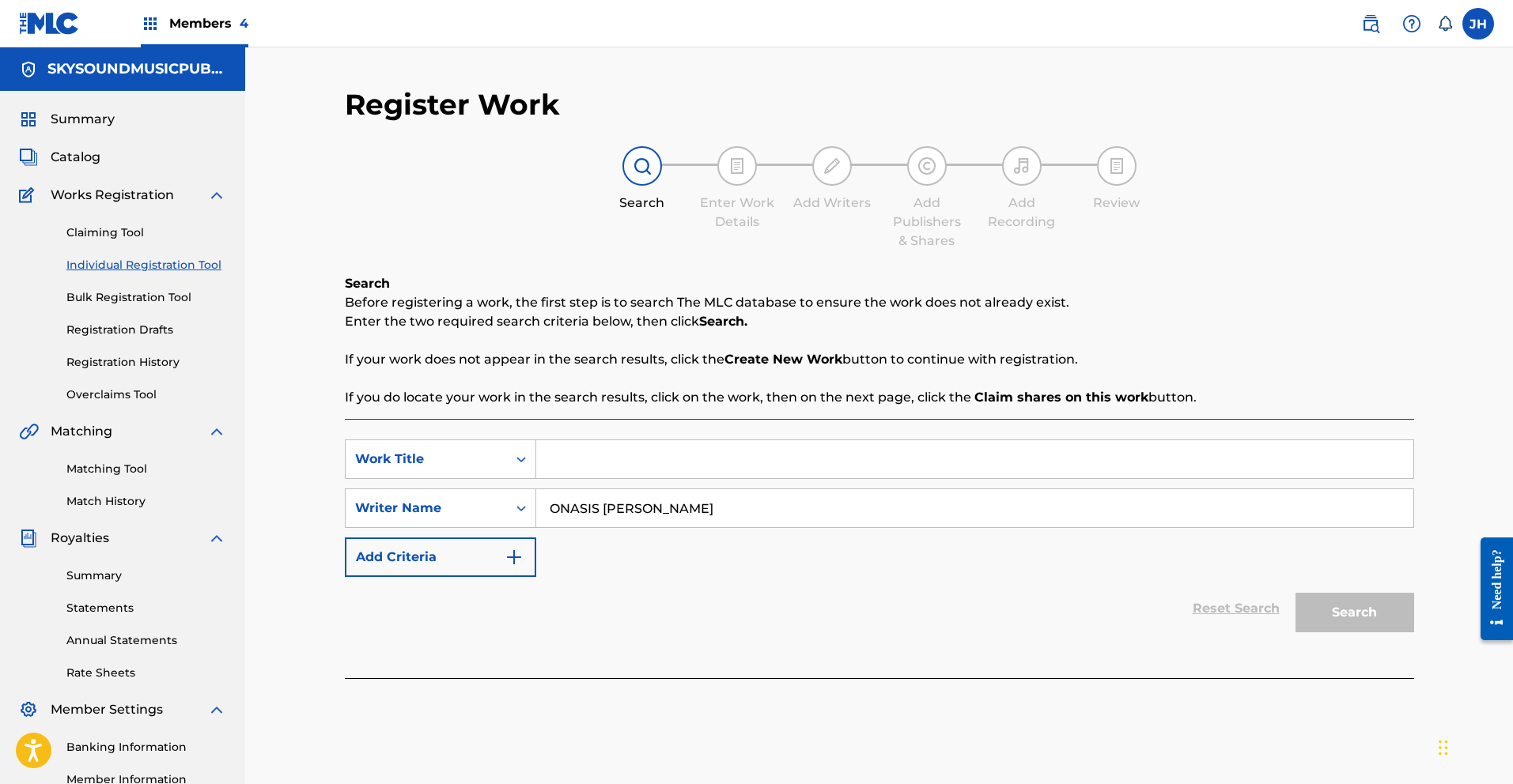
type input "ONASIS [PERSON_NAME]"
click at [706, 459] on input "Search Form" at bounding box center [974, 460] width 877 height 38
type input "ROJO 27"
click at [1296, 593] on button "Search" at bounding box center [1355, 613] width 119 height 39
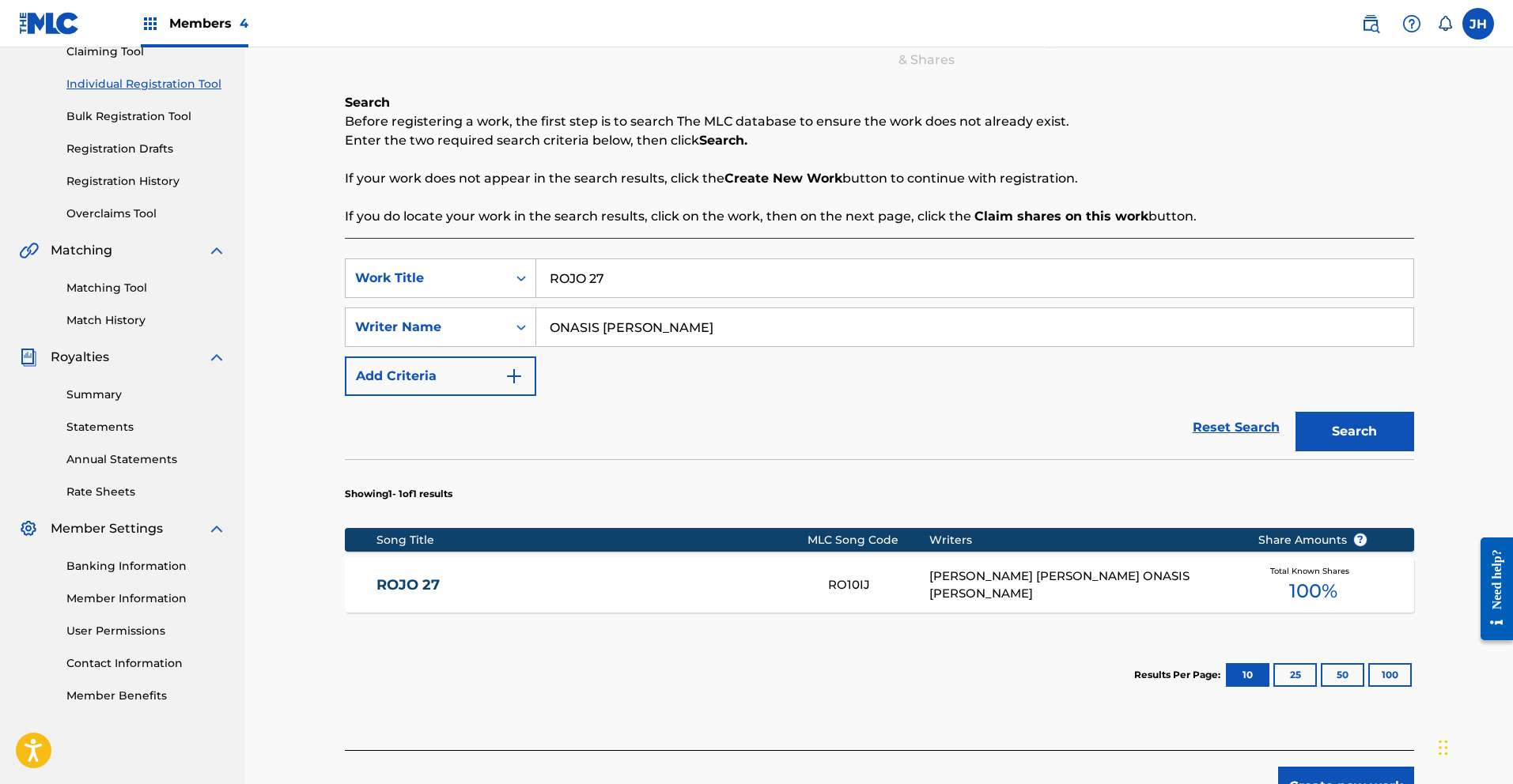
scroll to position [195, 0]
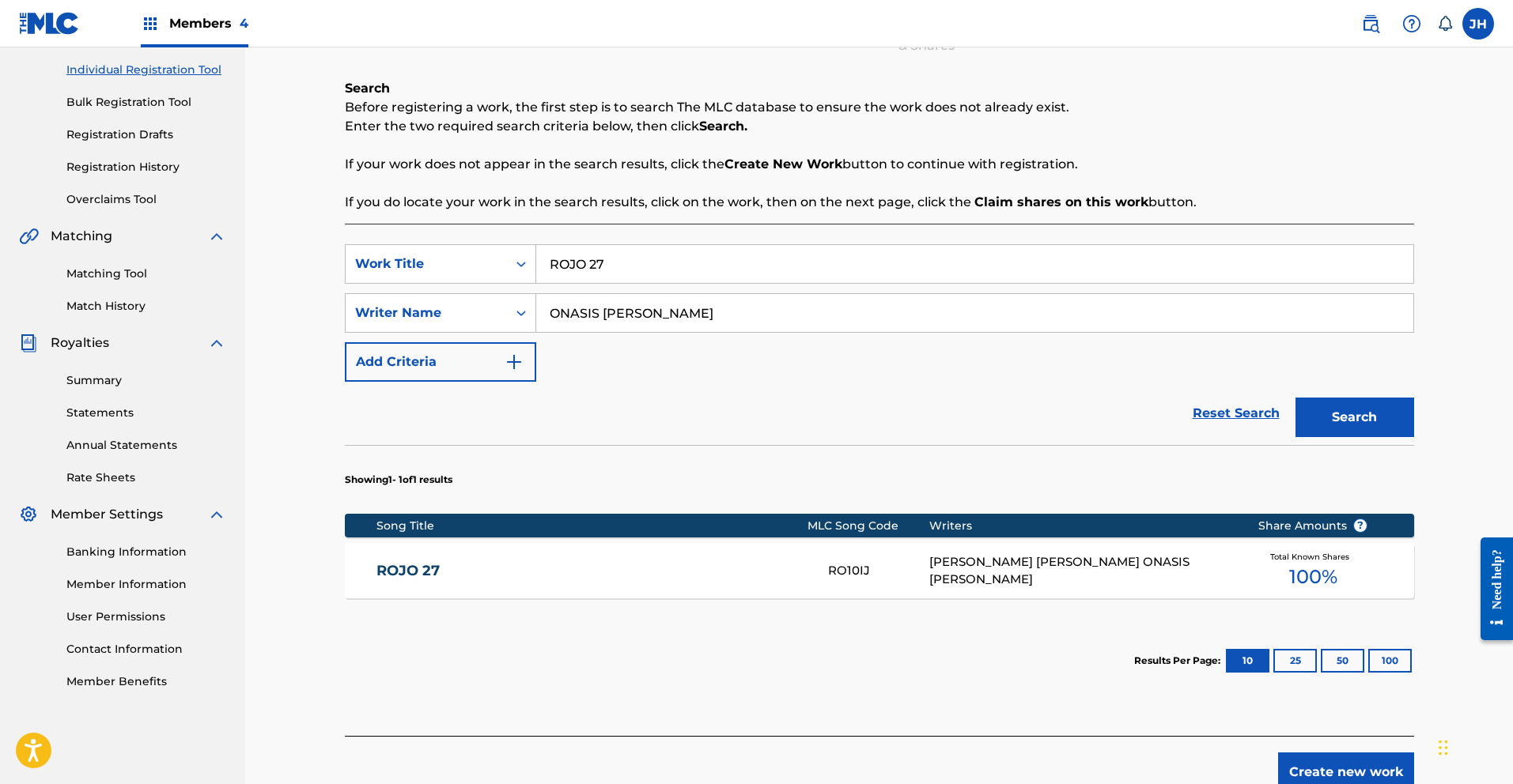
click at [1184, 560] on div "[PERSON_NAME] [PERSON_NAME] ONASIS [PERSON_NAME]" at bounding box center [1081, 572] width 305 height 36
